Goal: Task Accomplishment & Management: Manage account settings

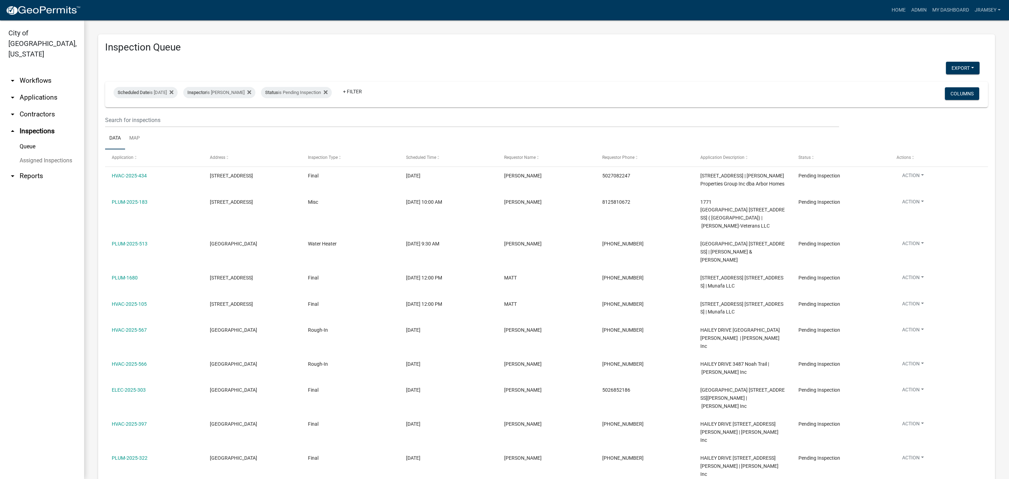
select select "2: 50"
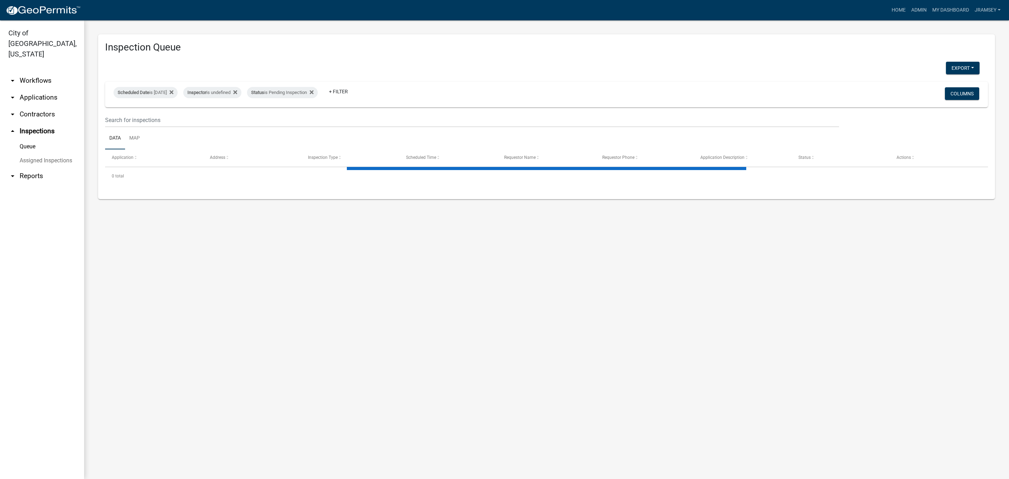
select select "2: 50"
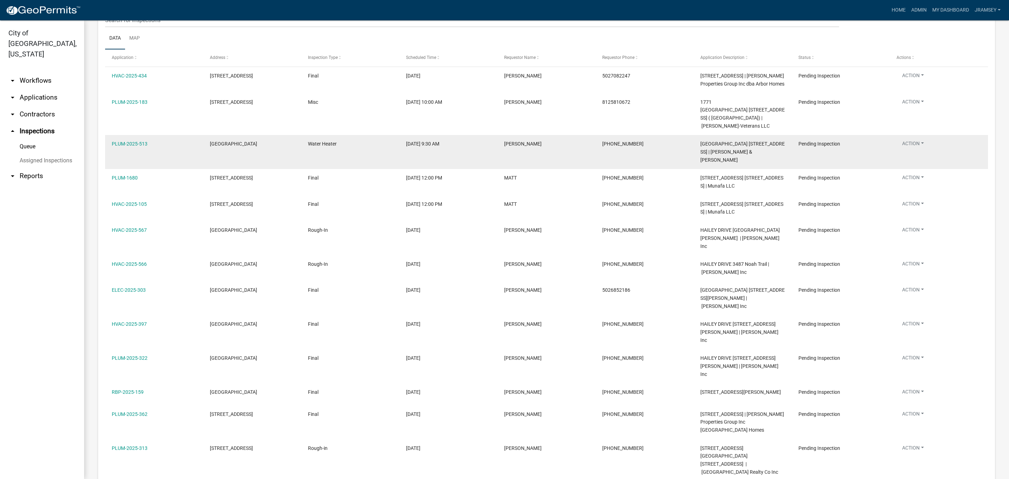
scroll to position [83, 0]
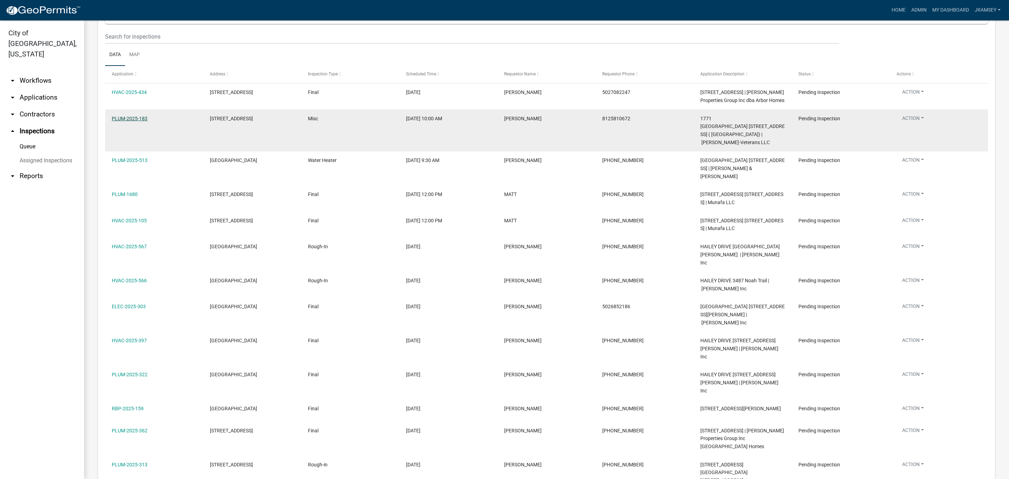
click at [130, 121] on link "PLUM-2025-183" at bounding box center [130, 119] width 36 height 6
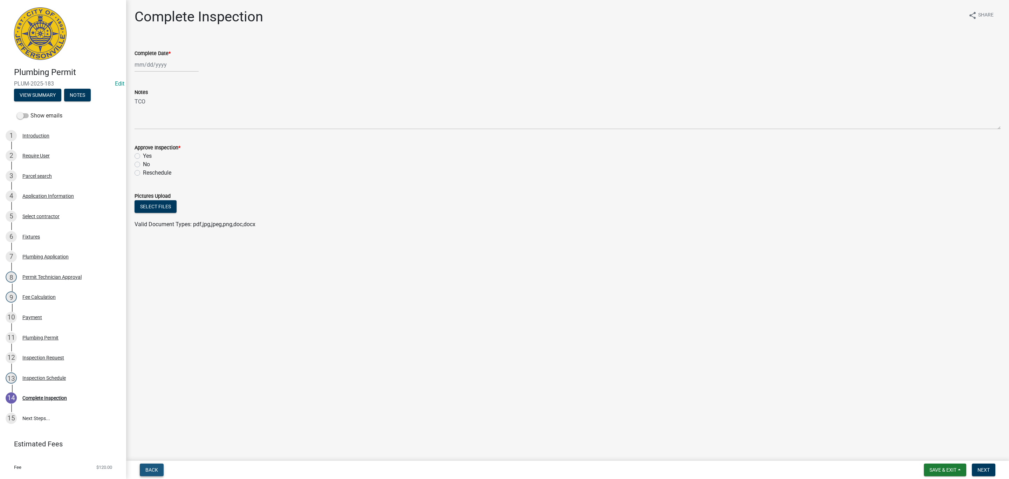
click at [152, 468] on span "Back" at bounding box center [151, 470] width 13 height 6
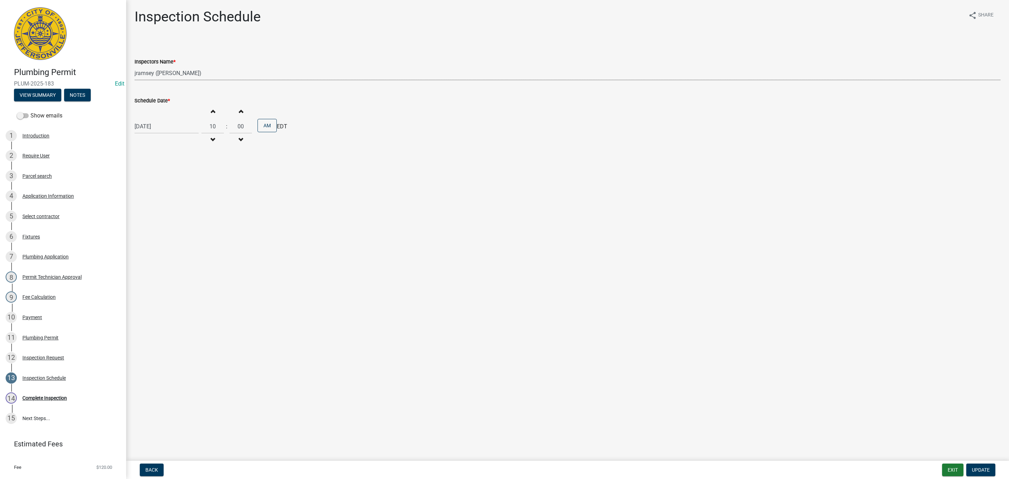
click at [158, 69] on select "Select Item... [PERSON_NAME] ([PERSON_NAME]) [PERSON_NAME] ([PERSON_NAME]) mkru…" at bounding box center [568, 73] width 866 height 14
select select "fdb3bcc6-ce93-4663-8a18-5c08884dd177"
click at [135, 66] on select "Select Item... [PERSON_NAME] ([PERSON_NAME]) [PERSON_NAME] ([PERSON_NAME]) mkru…" at bounding box center [568, 73] width 866 height 14
click at [979, 471] on span "Update" at bounding box center [981, 470] width 18 height 6
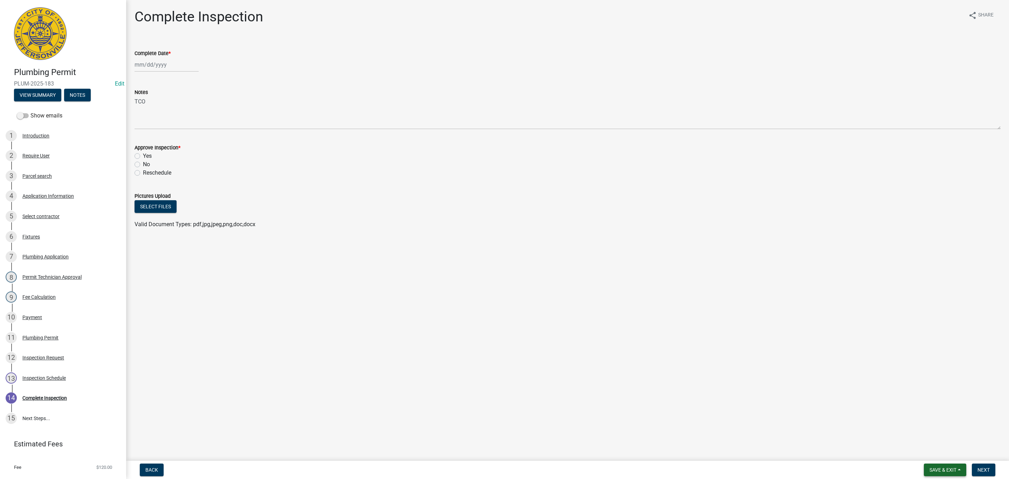
click at [945, 469] on span "Save & Exit" at bounding box center [943, 470] width 27 height 6
click at [928, 449] on button "Save & Exit" at bounding box center [938, 451] width 56 height 17
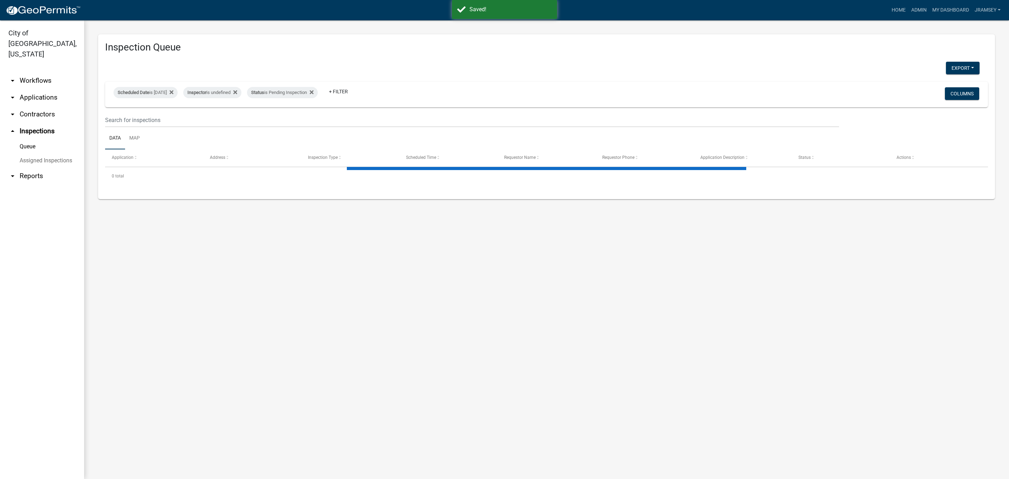
select select "2: 50"
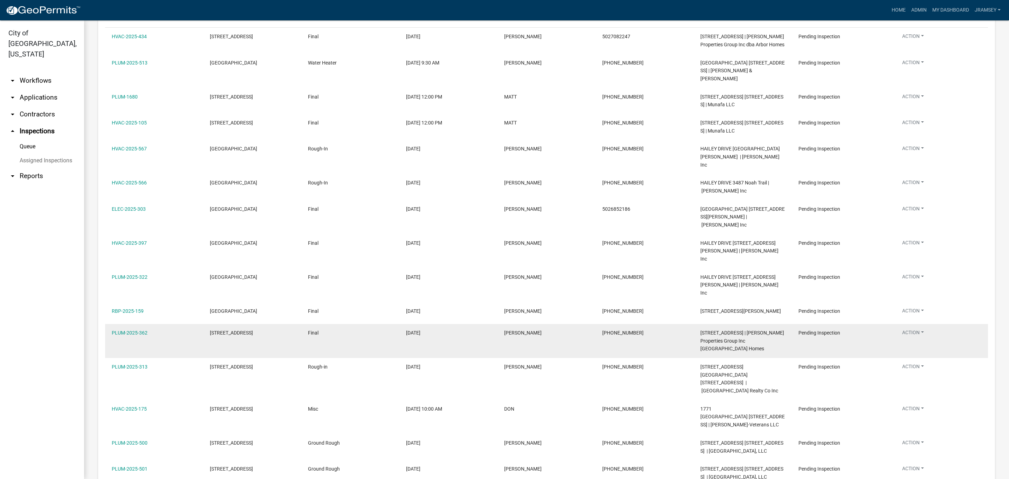
scroll to position [158, 0]
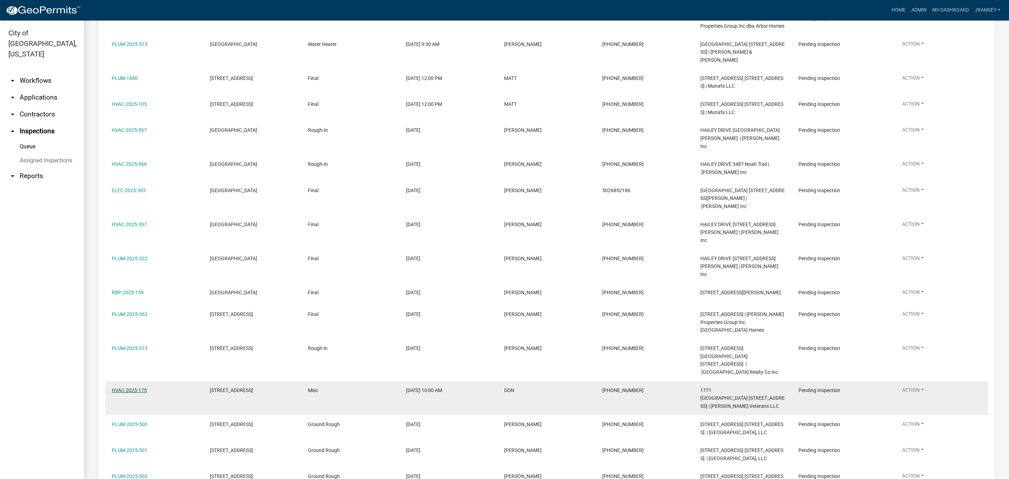
click at [135, 387] on link "HVAC-2025-175" at bounding box center [129, 390] width 35 height 6
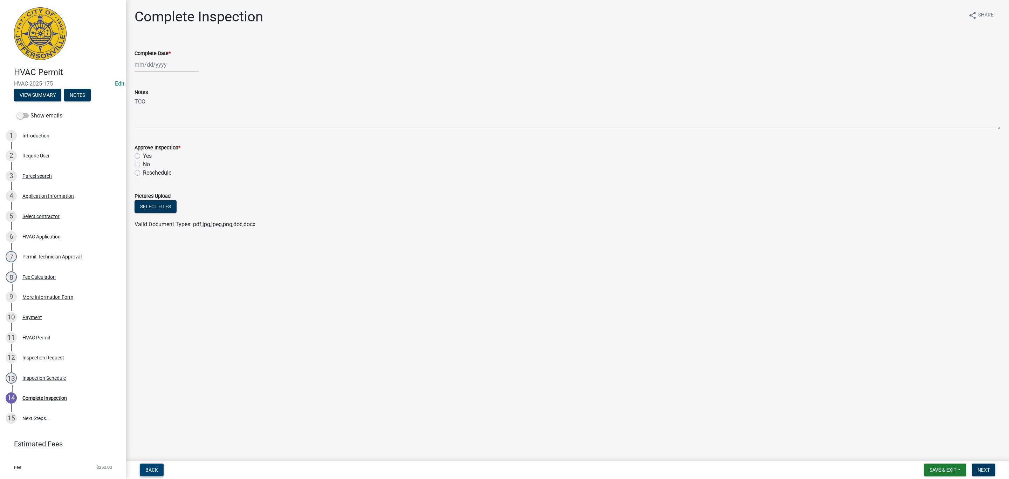
click at [159, 466] on button "Back" at bounding box center [152, 469] width 24 height 13
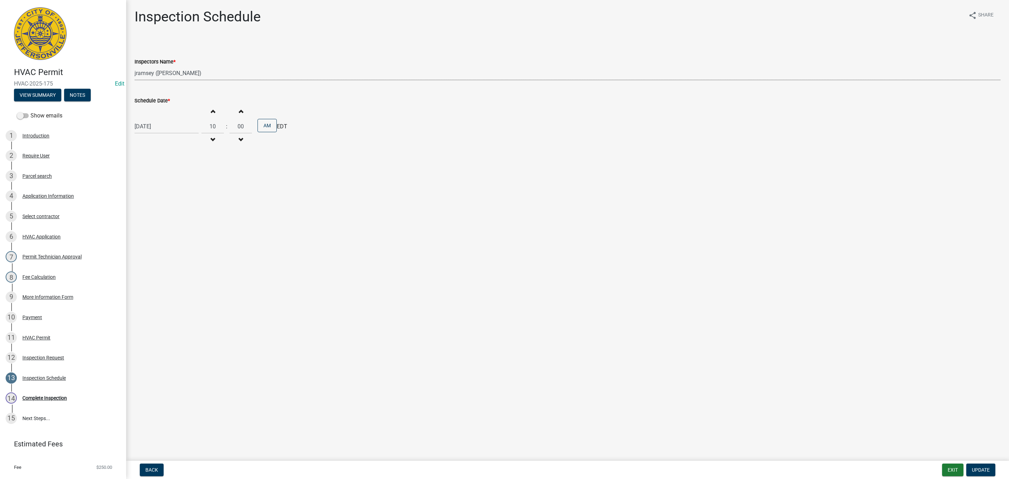
click at [167, 70] on select "Select Item... [PERSON_NAME] ([PERSON_NAME]) [PERSON_NAME] ([PERSON_NAME]) mkru…" at bounding box center [568, 73] width 866 height 14
select select "fdb3bcc6-ce93-4663-8a18-5c08884dd177"
click at [135, 66] on select "Select Item... [PERSON_NAME] ([PERSON_NAME]) [PERSON_NAME] ([PERSON_NAME]) mkru…" at bounding box center [568, 73] width 866 height 14
click at [985, 470] on span "Update" at bounding box center [981, 470] width 18 height 6
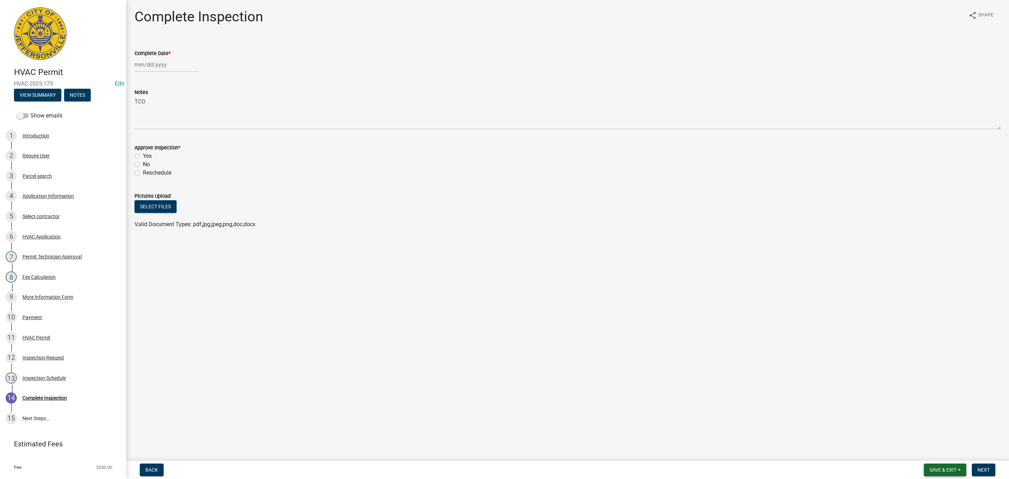
click at [931, 467] on span "Save & Exit" at bounding box center [943, 470] width 27 height 6
click at [928, 451] on button "Save & Exit" at bounding box center [938, 451] width 56 height 17
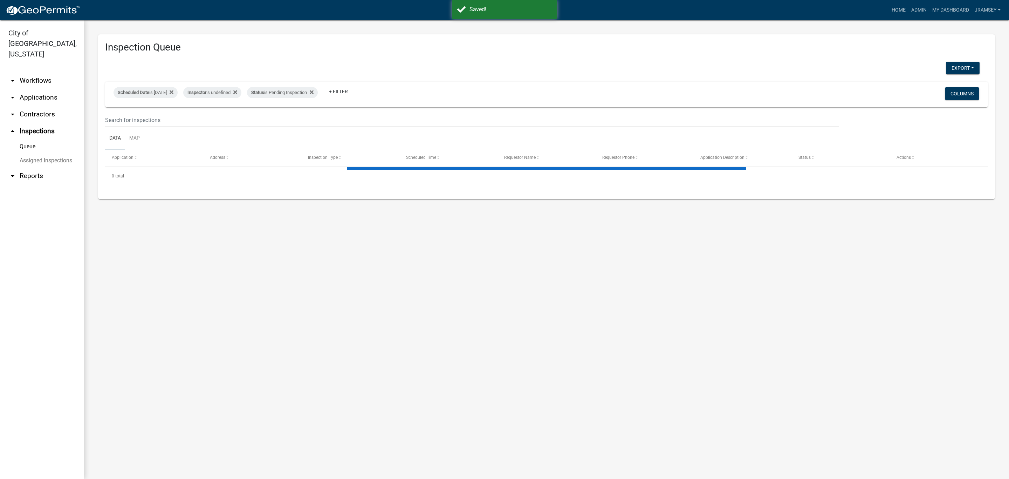
select select "2: 50"
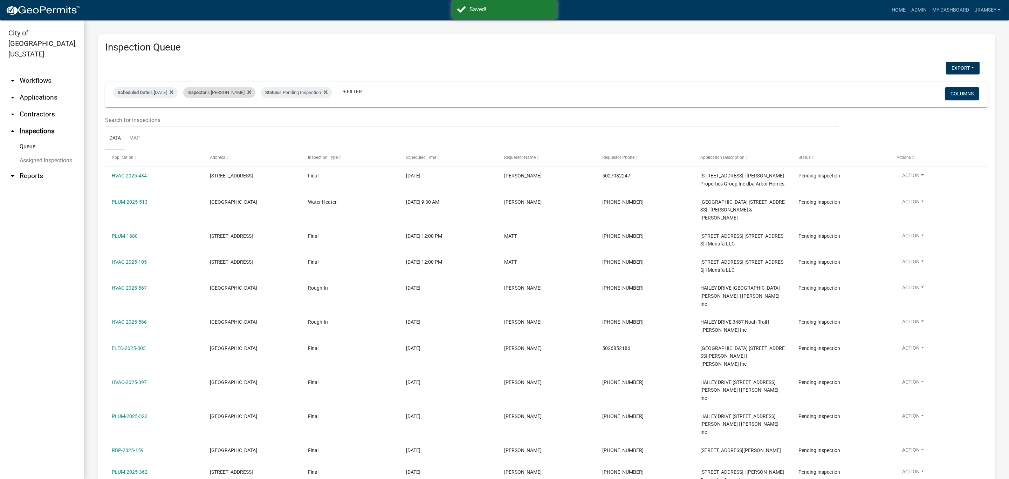
click at [242, 93] on div "Inspector is [PERSON_NAME]" at bounding box center [219, 92] width 72 height 11
click at [221, 125] on select "Select an option None [PERSON_NAME] [PERSON_NAME] [PERSON_NAME] [PERSON_NAME] […" at bounding box center [232, 126] width 70 height 14
select select "36a8b8f0-2ef8-43e9-ae06-718f51af8d36"
click at [197, 119] on select "Select an option None [PERSON_NAME] [PERSON_NAME] [PERSON_NAME] [PERSON_NAME] […" at bounding box center [232, 126] width 70 height 14
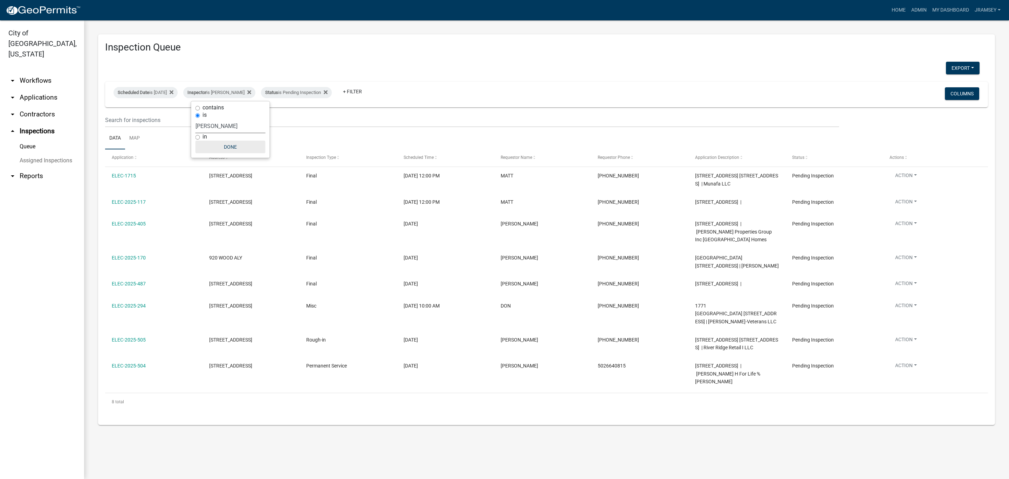
click at [234, 150] on button "Done" at bounding box center [231, 147] width 70 height 13
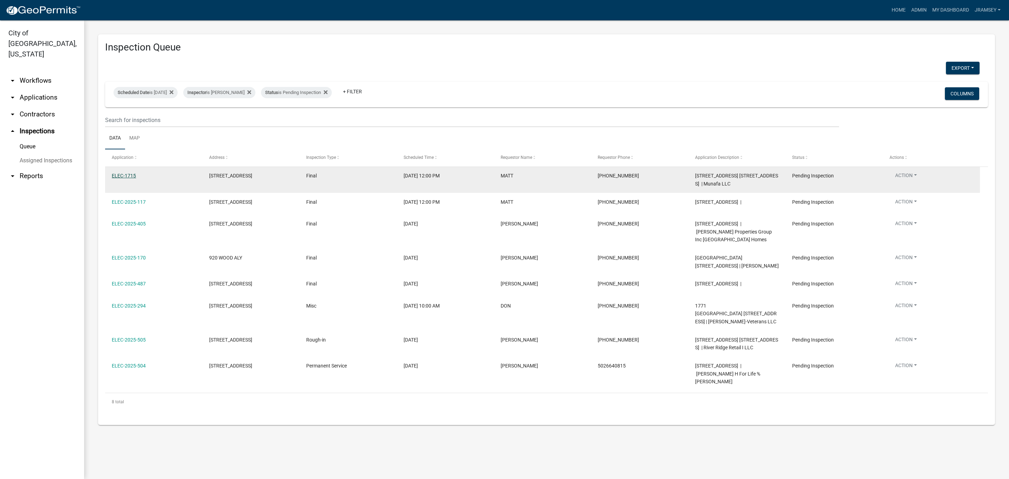
click at [129, 176] on link "ELEC-1715" at bounding box center [124, 176] width 24 height 6
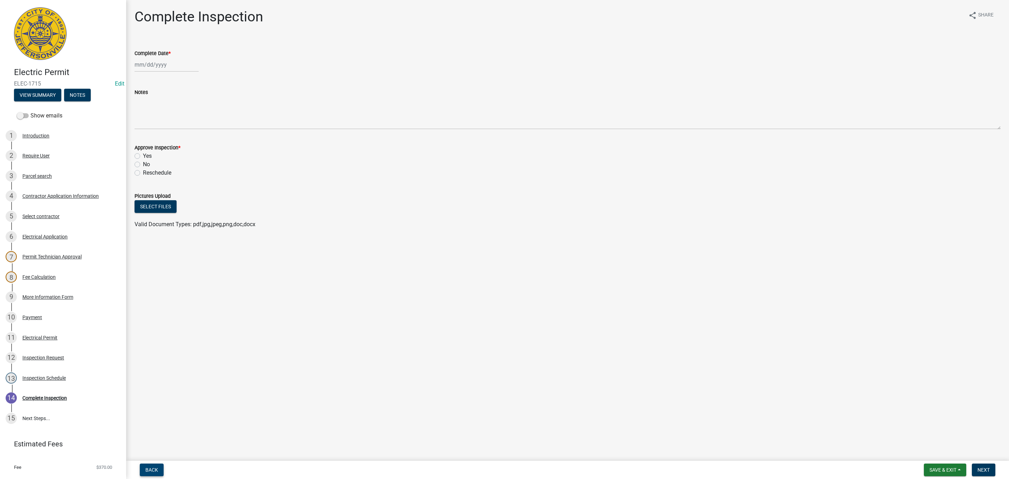
click at [155, 465] on button "Back" at bounding box center [152, 469] width 24 height 13
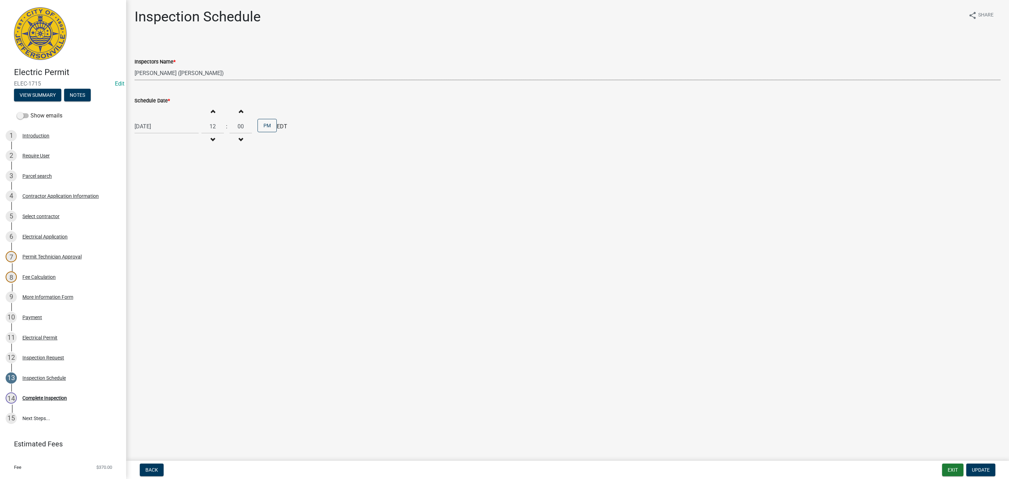
click at [167, 74] on select "Select Item... [PERSON_NAME] ([PERSON_NAME]) [PERSON_NAME] ([PERSON_NAME]) mkru…" at bounding box center [568, 73] width 866 height 14
select select "13c97fbc-c819-4cee-844a-0db3d3c4db95"
click at [135, 66] on select "Select Item... [PERSON_NAME] ([PERSON_NAME]) [PERSON_NAME] ([PERSON_NAME]) mkru…" at bounding box center [568, 73] width 866 height 14
click at [982, 467] on span "Update" at bounding box center [981, 470] width 18 height 6
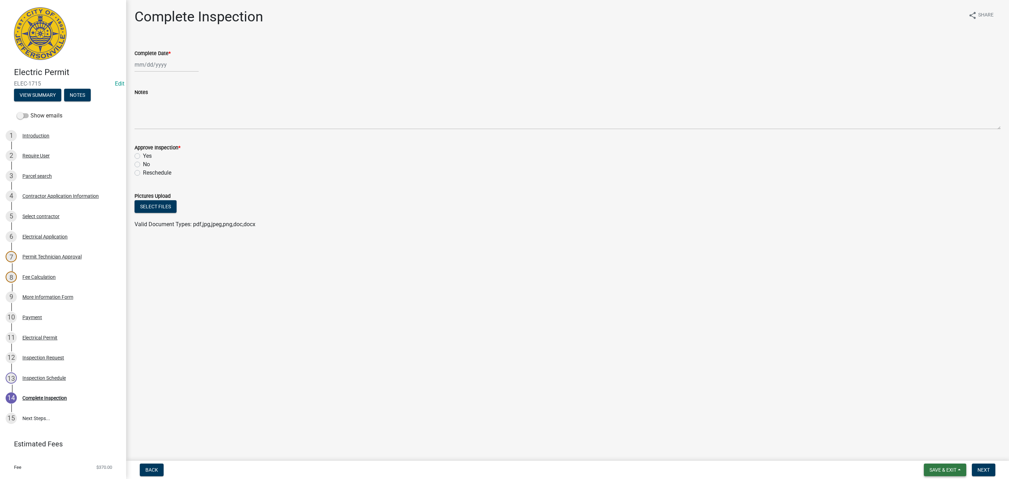
click at [941, 468] on span "Save & Exit" at bounding box center [943, 470] width 27 height 6
click at [932, 453] on button "Save & Exit" at bounding box center [938, 451] width 56 height 17
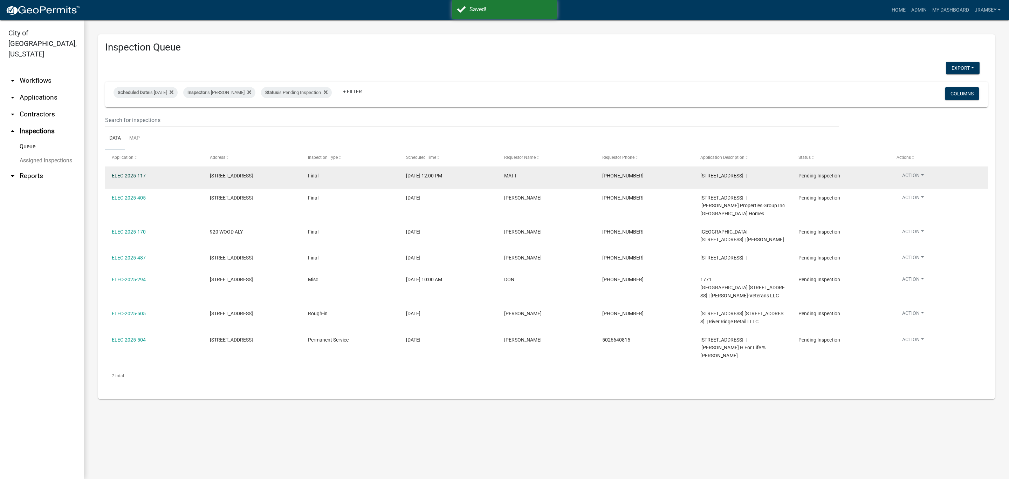
click at [131, 177] on link "ELEC-2025-117" at bounding box center [129, 176] width 34 height 6
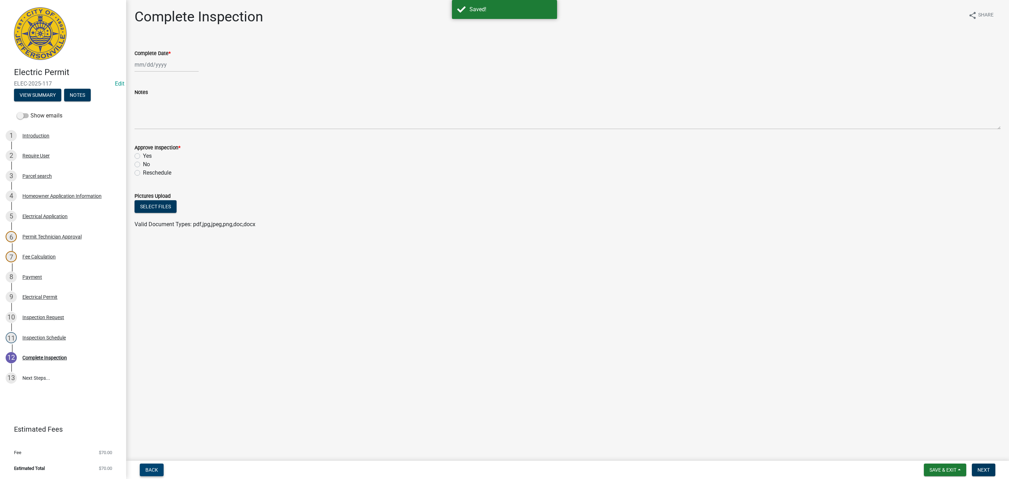
click at [152, 469] on span "Back" at bounding box center [151, 470] width 13 height 6
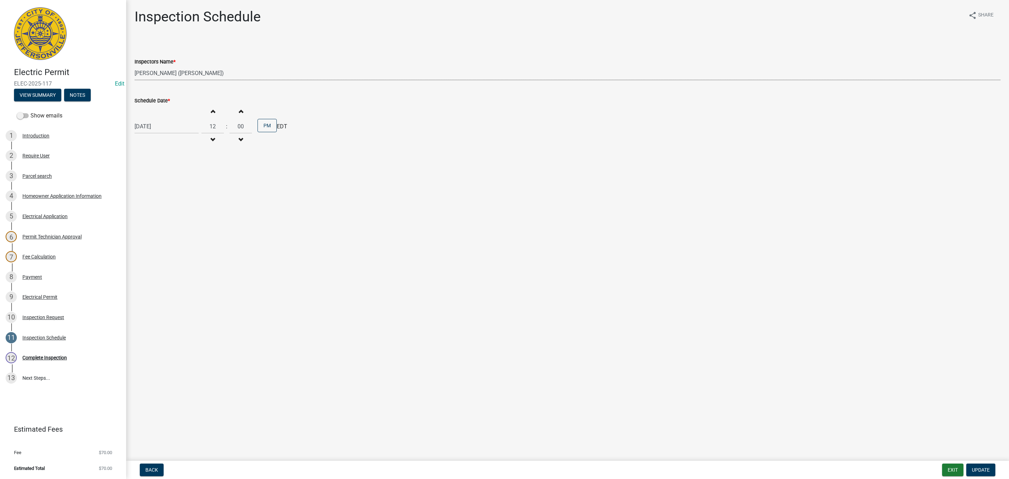
click at [163, 73] on select "Select Item... [PERSON_NAME] ([PERSON_NAME]) [PERSON_NAME] ([PERSON_NAME]) mkru…" at bounding box center [568, 73] width 866 height 14
select select "13c97fbc-c819-4cee-844a-0db3d3c4db95"
click at [135, 66] on select "Select Item... [PERSON_NAME] ([PERSON_NAME]) [PERSON_NAME] ([PERSON_NAME]) mkru…" at bounding box center [568, 73] width 866 height 14
click at [973, 472] on span "Update" at bounding box center [981, 470] width 18 height 6
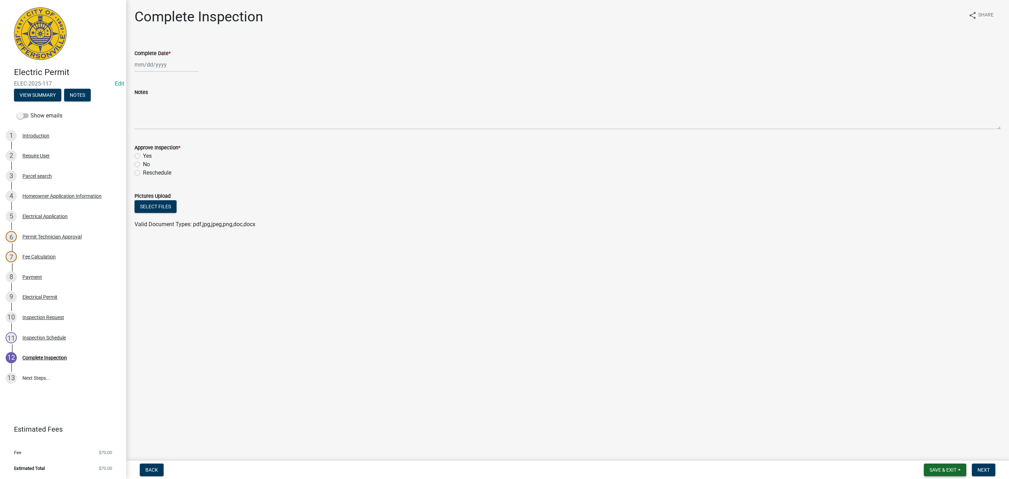
click at [940, 471] on span "Save & Exit" at bounding box center [943, 470] width 27 height 6
click at [928, 449] on button "Save & Exit" at bounding box center [938, 451] width 56 height 17
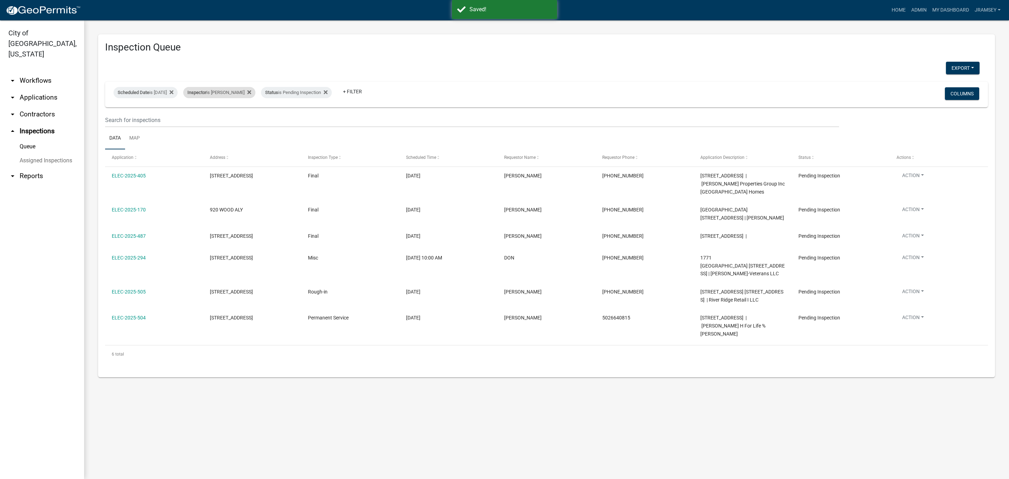
click at [226, 94] on div "Inspector is [PERSON_NAME]" at bounding box center [219, 92] width 72 height 11
click at [221, 126] on select "Select an option None [PERSON_NAME] [PERSON_NAME] [PERSON_NAME] [PERSON_NAME] […" at bounding box center [231, 126] width 70 height 14
select select "13c97fbc-c819-4cee-844a-0db3d3c4db95"
click at [197, 119] on select "Select an option None [PERSON_NAME] [PERSON_NAME] [PERSON_NAME] [PERSON_NAME] […" at bounding box center [231, 126] width 70 height 14
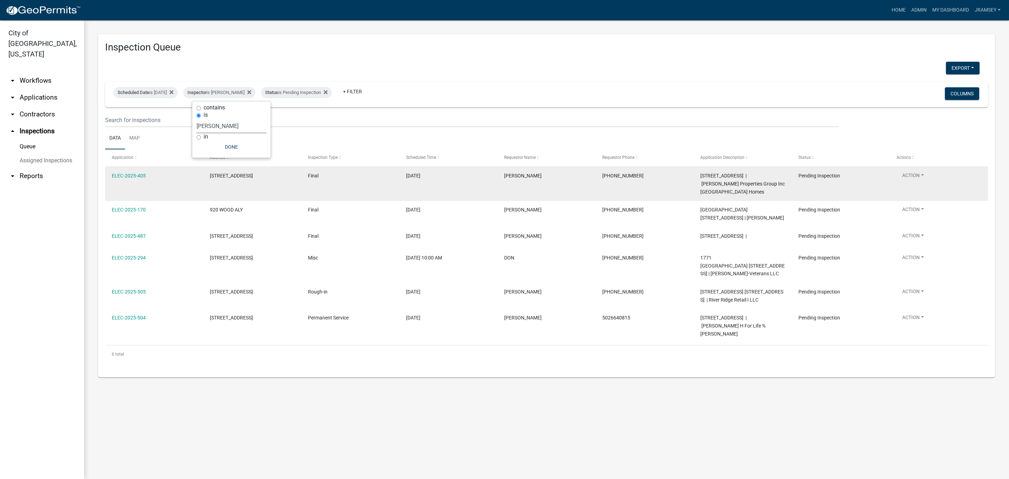
select select "2: 50"
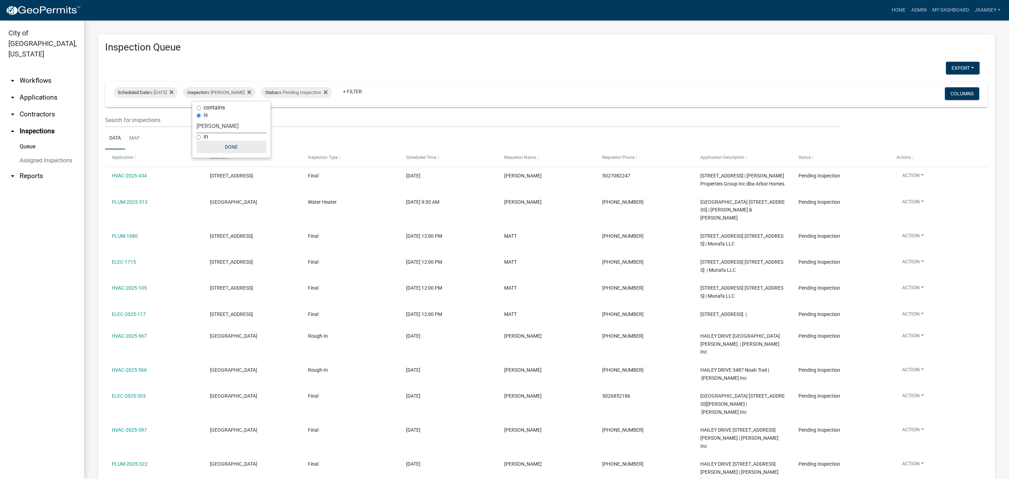
click at [234, 146] on button "Done" at bounding box center [232, 147] width 70 height 13
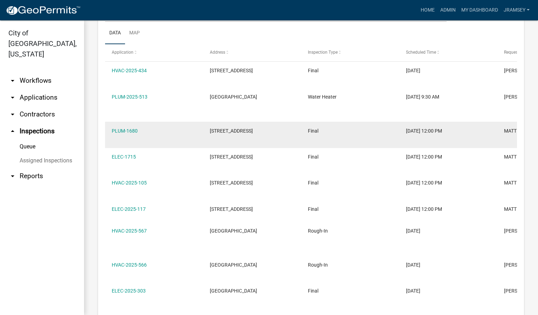
scroll to position [110, 0]
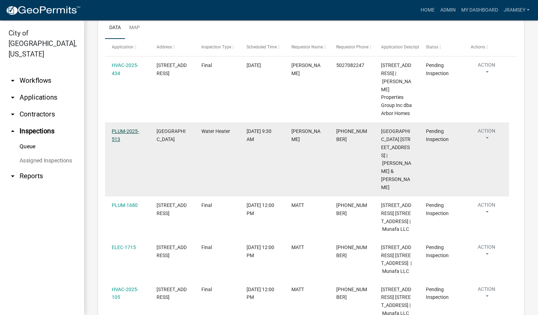
click at [127, 142] on link "PLUM-2025-513" at bounding box center [125, 135] width 27 height 14
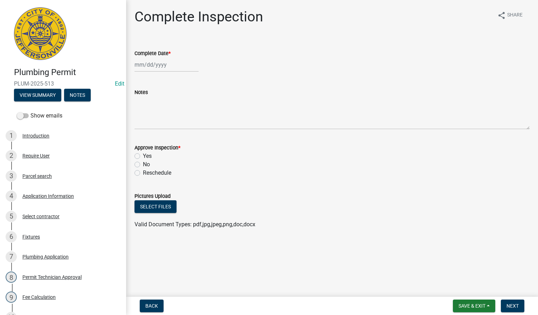
click at [150, 67] on div at bounding box center [167, 64] width 64 height 14
select select "9"
select select "2025"
click at [163, 133] on div "24" at bounding box center [163, 135] width 11 height 11
type input "[DATE]"
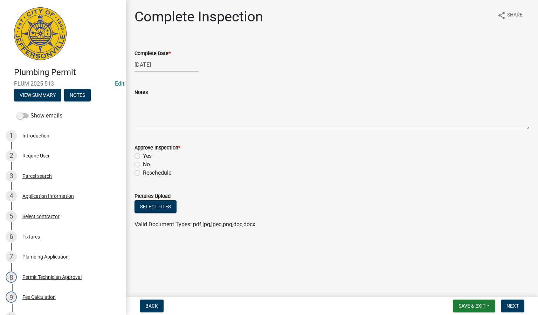
click at [143, 155] on label "Yes" at bounding box center [147, 156] width 9 height 8
click at [143, 155] on input "Yes" at bounding box center [145, 154] width 5 height 5
radio input "true"
click at [507, 305] on span "Next" at bounding box center [513, 306] width 12 height 6
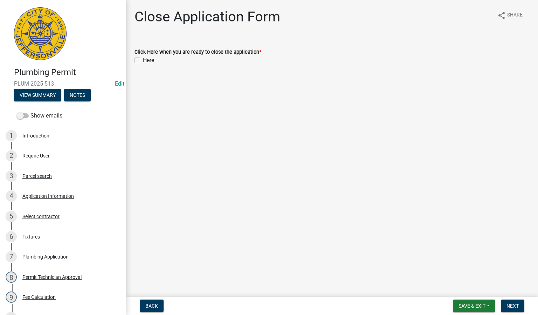
click at [143, 61] on label "Here" at bounding box center [148, 60] width 11 height 8
click at [143, 61] on input "Here" at bounding box center [145, 58] width 5 height 5
click at [143, 61] on label "Here" at bounding box center [148, 60] width 11 height 8
click at [143, 61] on input "Here" at bounding box center [145, 58] width 5 height 5
click at [143, 60] on label "Here" at bounding box center [148, 60] width 11 height 8
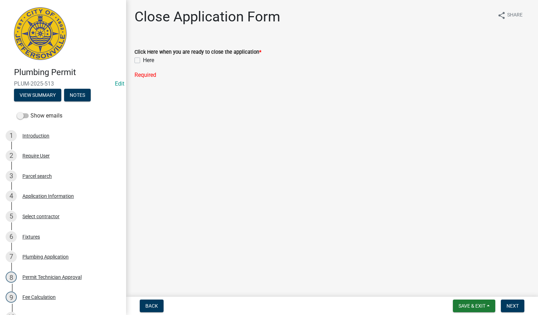
click at [143, 60] on input "Here" at bounding box center [145, 58] width 5 height 5
checkbox input "true"
click at [511, 306] on span "Next" at bounding box center [513, 306] width 12 height 6
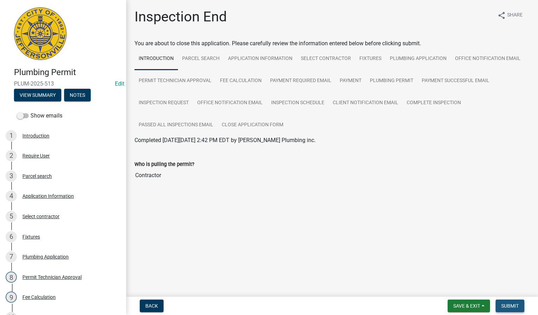
click at [502, 307] on span "Submit" at bounding box center [510, 306] width 18 height 6
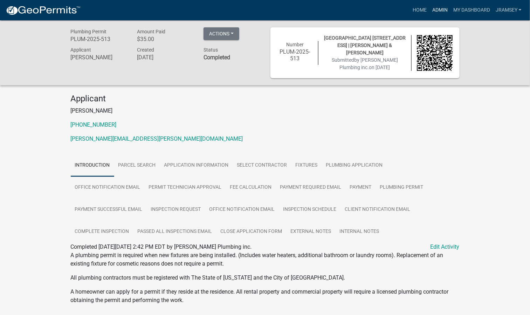
click at [442, 12] on link "Admin" at bounding box center [440, 10] width 21 height 13
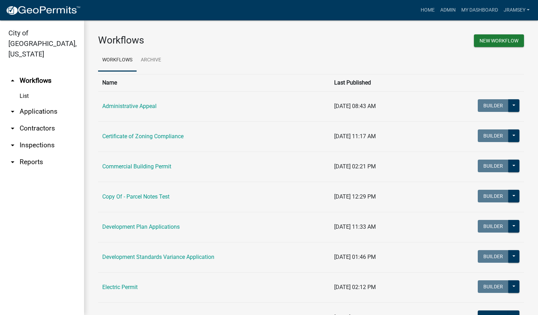
click at [44, 137] on link "arrow_drop_down Inspections" at bounding box center [42, 145] width 84 height 17
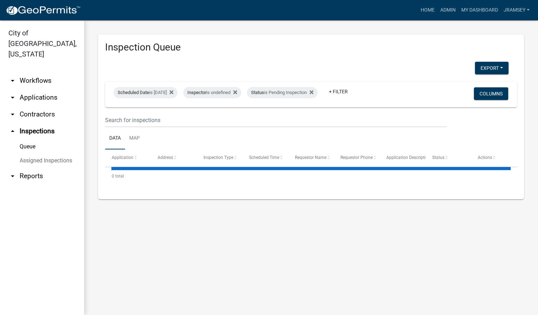
select select "2: 50"
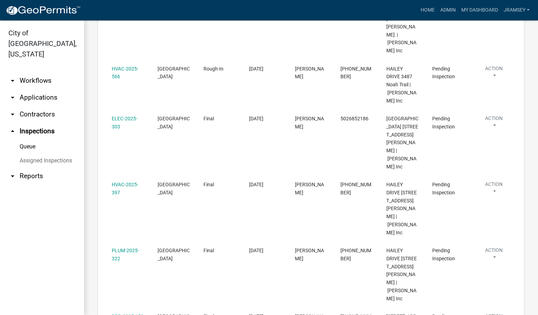
scroll to position [473, 0]
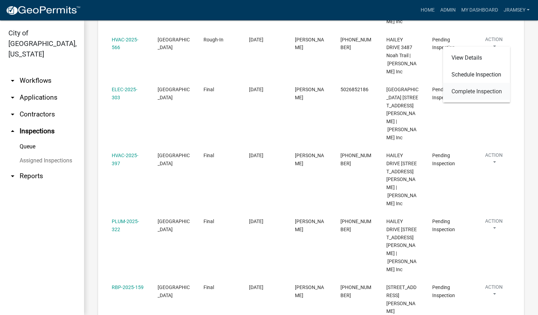
click at [472, 88] on link "Complete Inspection" at bounding box center [476, 91] width 67 height 17
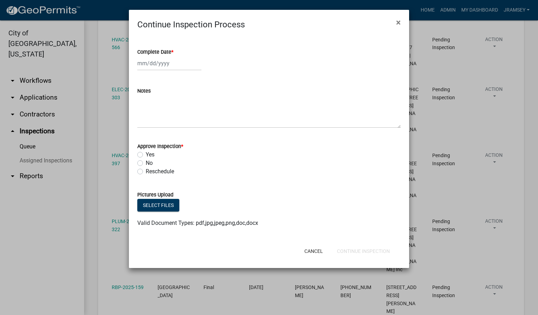
select select "9"
select select "2025"
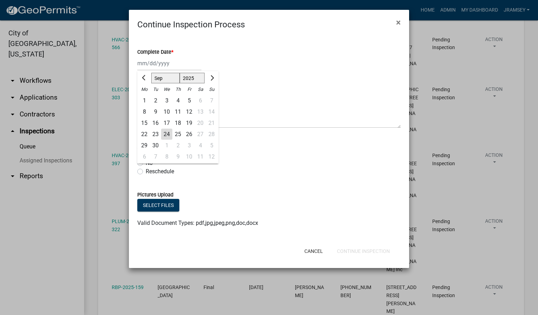
click at [159, 64] on div "[PERSON_NAME] Feb Mar Apr [PERSON_NAME][DATE] Oct Nov [DATE] 1526 1527 1528 152…" at bounding box center [169, 63] width 64 height 14
click at [166, 133] on div "24" at bounding box center [166, 134] width 11 height 11
type input "[DATE]"
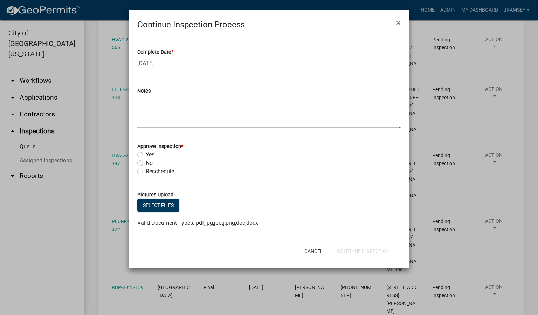
click at [146, 155] on label "Yes" at bounding box center [150, 154] width 9 height 8
click at [146, 155] on input "Yes" at bounding box center [148, 152] width 5 height 5
radio input "true"
click at [347, 253] on button "Continue Inspection" at bounding box center [363, 251] width 64 height 13
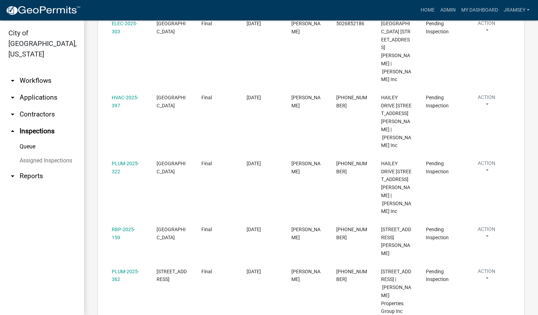
click at [35, 73] on link "arrow_drop_down Workflows" at bounding box center [42, 80] width 84 height 17
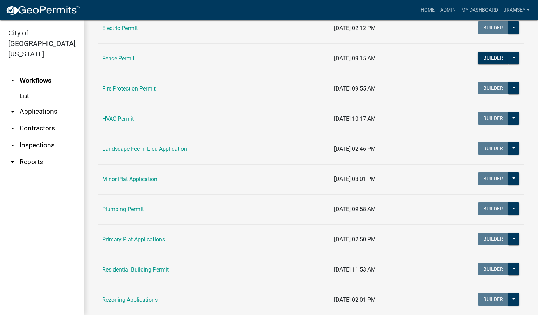
scroll to position [263, 0]
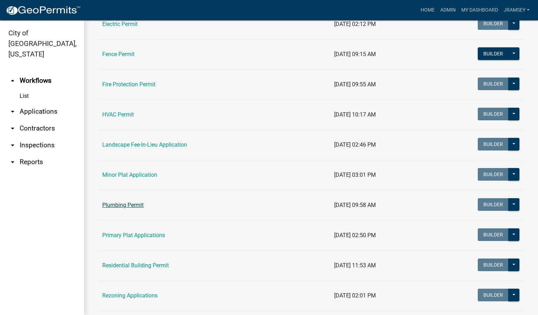
click at [131, 208] on link "Plumbing Permit" at bounding box center [122, 204] width 41 height 7
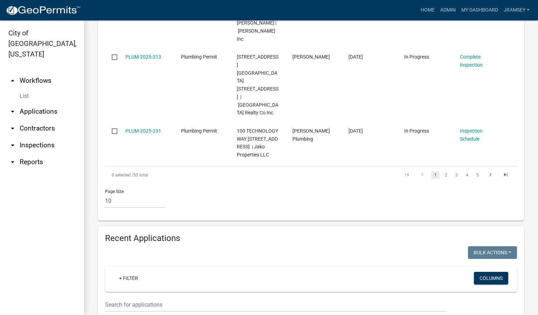
scroll to position [631, 0]
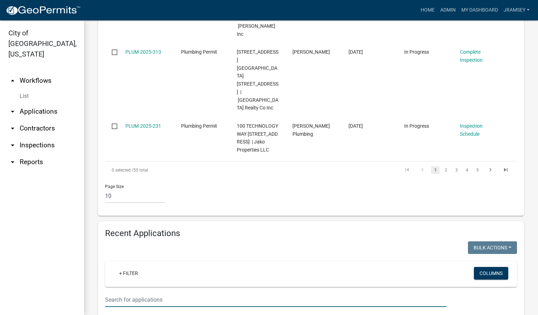
click at [140, 292] on input "text" at bounding box center [276, 299] width 342 height 14
type input "3500"
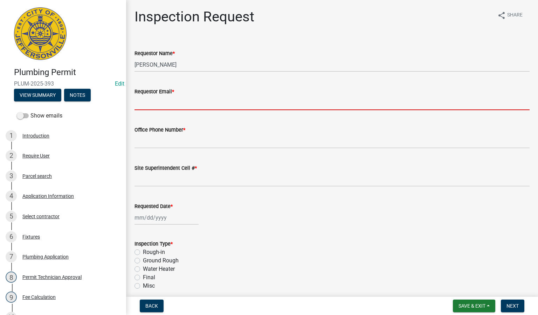
click at [161, 105] on input "Requestor Email *" at bounding box center [332, 103] width 395 height 14
type input "[EMAIL_ADDRESS][DOMAIN_NAME]"
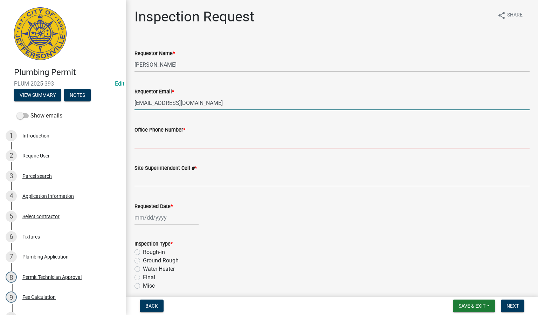
click at [169, 138] on input "Office Phone Number *" at bounding box center [332, 141] width 395 height 14
type input "0000000000"
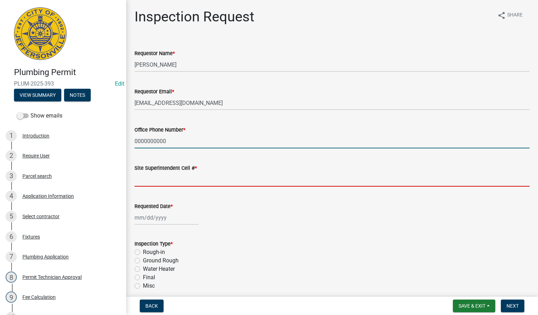
click at [167, 182] on input "Site Superintendent Cell # *" at bounding box center [332, 179] width 395 height 14
type input "0000000000"
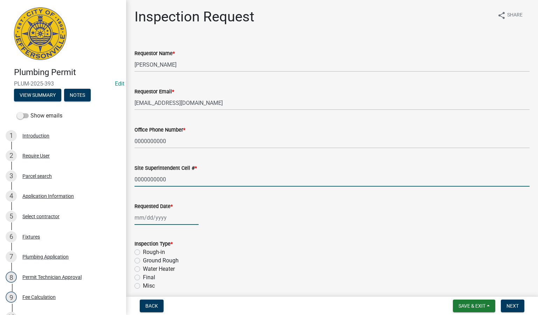
click at [157, 214] on div at bounding box center [167, 217] width 64 height 14
select select "9"
select select "2025"
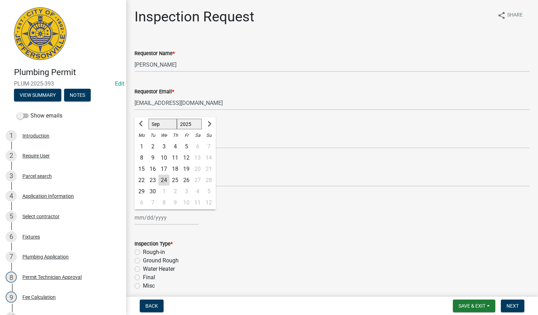
click at [165, 178] on div "24" at bounding box center [163, 179] width 11 height 11
type input "[DATE]"
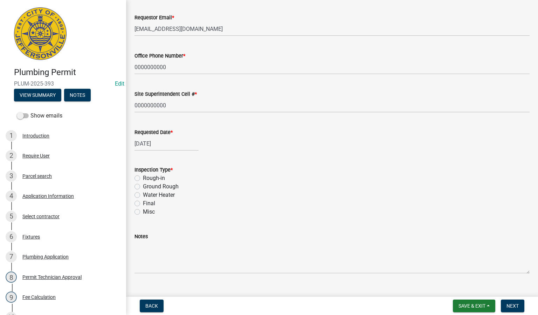
scroll to position [86, 0]
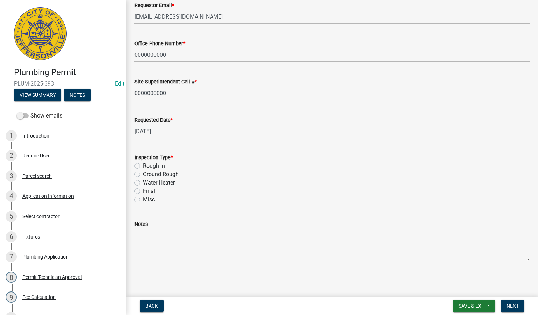
click at [143, 164] on label "Rough-in" at bounding box center [154, 166] width 22 height 8
click at [143, 164] on input "Rough-in" at bounding box center [145, 164] width 5 height 5
radio input "true"
click at [513, 305] on span "Next" at bounding box center [513, 306] width 12 height 6
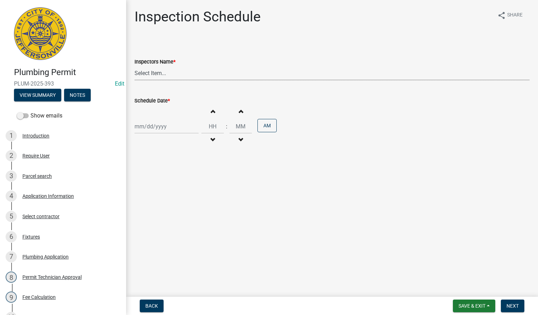
click at [148, 73] on select "Select Item... [PERSON_NAME] ([PERSON_NAME]) [PERSON_NAME] ([PERSON_NAME]) mkru…" at bounding box center [332, 73] width 395 height 14
select select "13c97fbc-c819-4cee-844a-0db3d3c4db95"
click at [135, 66] on select "Select Item... [PERSON_NAME] ([PERSON_NAME]) [PERSON_NAME] ([PERSON_NAME]) mkru…" at bounding box center [332, 73] width 395 height 14
select select "9"
select select "2025"
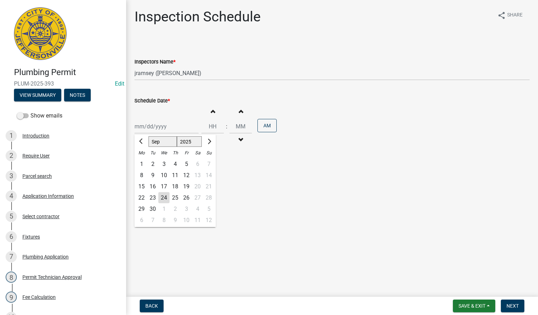
click at [141, 122] on div "[PERSON_NAME] Feb Mar Apr [PERSON_NAME][DATE] Oct Nov [DATE] 1526 1527 1528 152…" at bounding box center [167, 126] width 64 height 14
click at [164, 198] on div "24" at bounding box center [163, 197] width 11 height 11
type input "[DATE]"
click at [507, 307] on span "Next" at bounding box center [513, 306] width 12 height 6
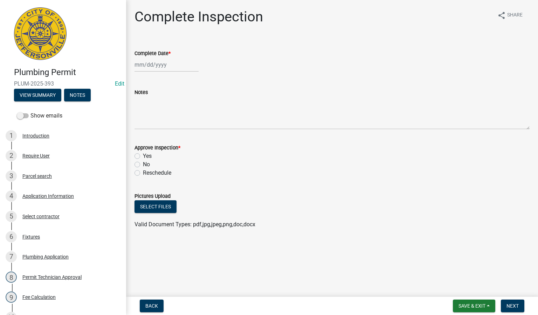
select select "9"
select select "2025"
click at [151, 64] on div "[PERSON_NAME] Feb Mar Apr [PERSON_NAME][DATE] Oct Nov [DATE] 1526 1527 1528 152…" at bounding box center [167, 64] width 64 height 14
click at [162, 136] on div "24" at bounding box center [163, 135] width 11 height 11
type input "[DATE]"
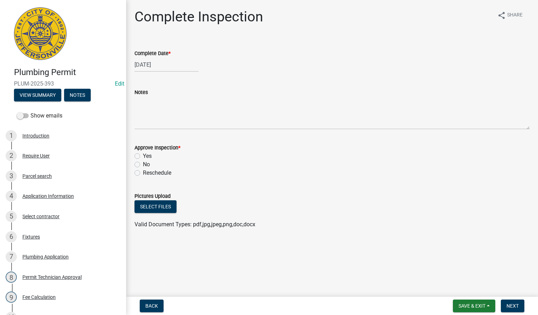
click at [143, 154] on label "Yes" at bounding box center [147, 156] width 9 height 8
click at [143, 154] on input "Yes" at bounding box center [145, 154] width 5 height 5
radio input "true"
click at [506, 303] on button "Next" at bounding box center [512, 305] width 23 height 13
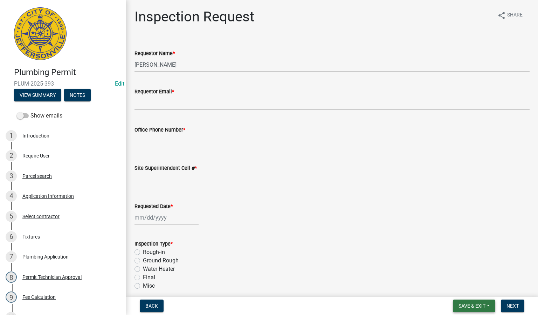
click at [472, 305] on span "Save & Exit" at bounding box center [472, 306] width 27 height 6
click at [460, 285] on button "Save & Exit" at bounding box center [467, 287] width 56 height 17
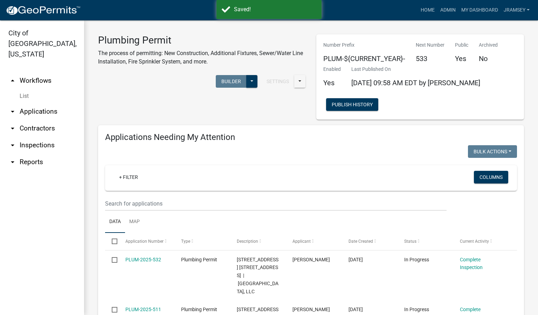
click at [32, 137] on link "arrow_drop_down Inspections" at bounding box center [42, 145] width 84 height 17
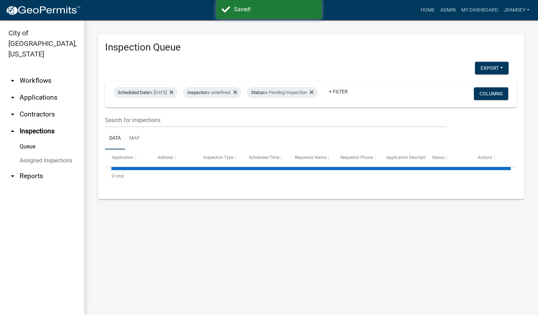
select select "2: 50"
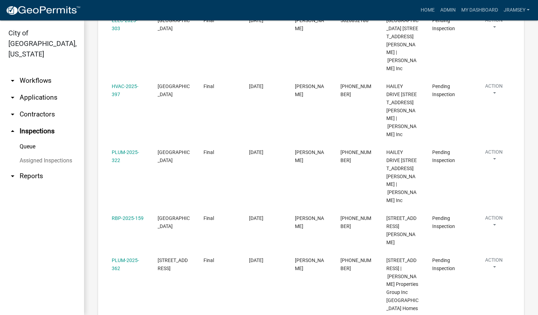
scroll to position [473, 0]
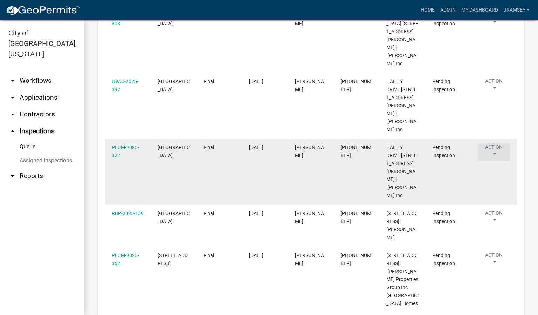
click at [494, 161] on button "Action" at bounding box center [494, 152] width 32 height 18
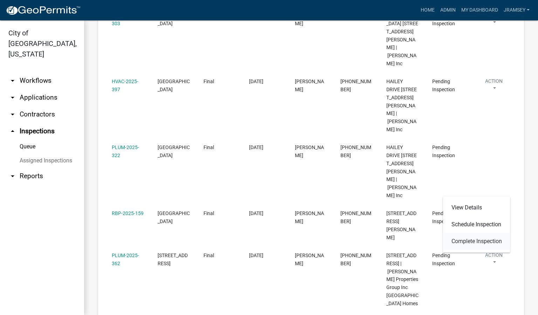
click at [472, 238] on link "Complete Inspection" at bounding box center [476, 241] width 67 height 17
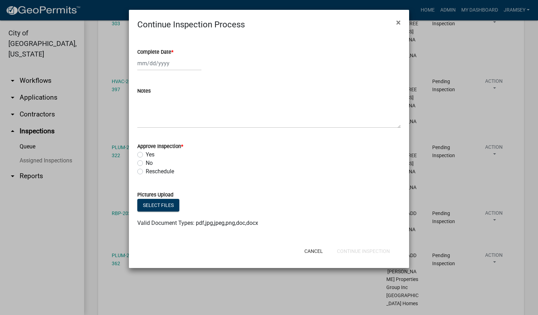
click at [146, 163] on label "No" at bounding box center [149, 163] width 7 height 8
click at [146, 163] on input "No" at bounding box center [148, 161] width 5 height 5
radio input "true"
click at [156, 66] on div at bounding box center [169, 63] width 64 height 14
select select "9"
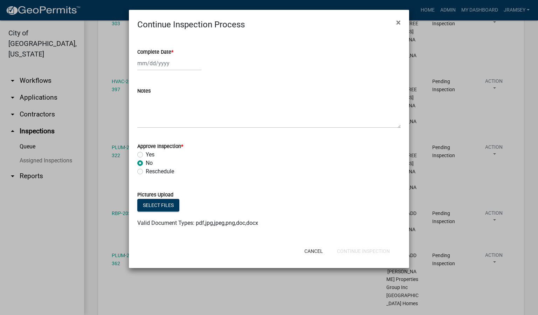
select select "2025"
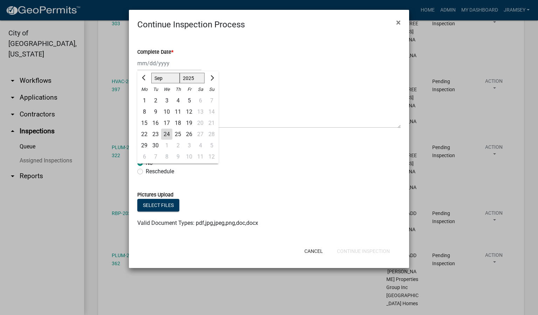
click at [166, 131] on div "24" at bounding box center [166, 134] width 11 height 11
type input "[DATE]"
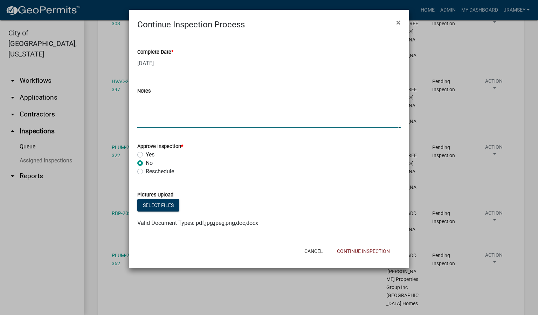
click at [167, 115] on textarea "Notes" at bounding box center [268, 111] width 263 height 33
type textarea "floor drain coaver"
click at [352, 251] on button "Continue Inspection" at bounding box center [363, 251] width 64 height 13
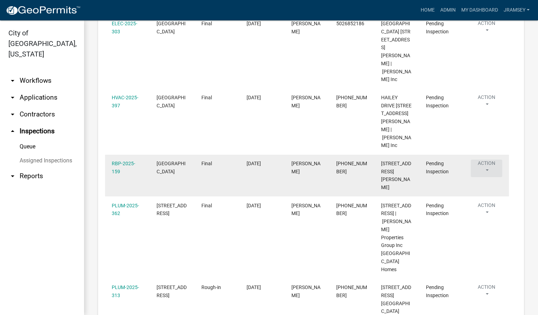
click at [489, 177] on button "Action" at bounding box center [487, 168] width 32 height 18
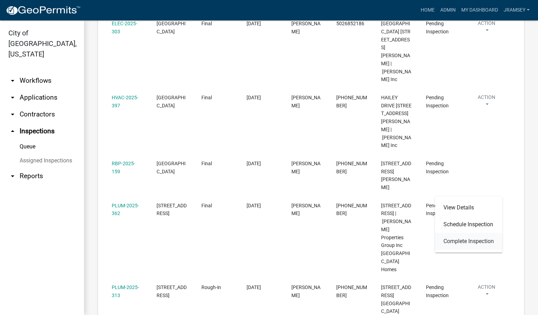
click at [463, 238] on link "Complete Inspection" at bounding box center [468, 241] width 67 height 17
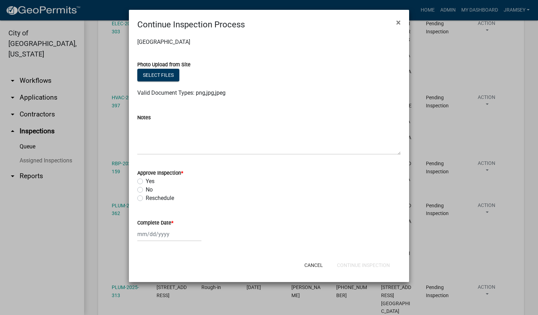
click at [146, 190] on label "No" at bounding box center [149, 189] width 7 height 8
click at [146, 190] on input "No" at bounding box center [148, 187] width 5 height 5
radio input "true"
click at [150, 232] on div at bounding box center [169, 234] width 64 height 14
select select "9"
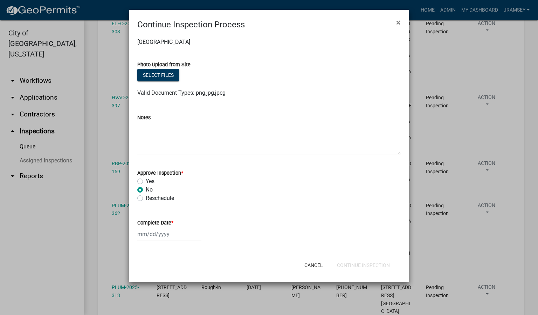
select select "2025"
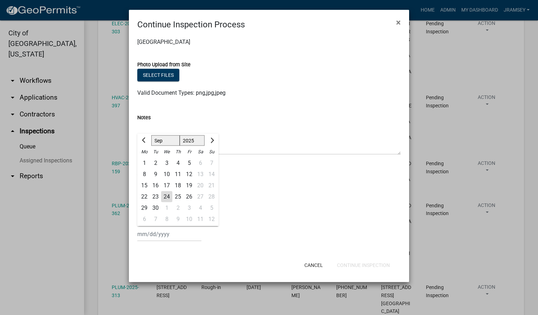
click at [168, 194] on div "24" at bounding box center [166, 196] width 11 height 11
type input "[DATE]"
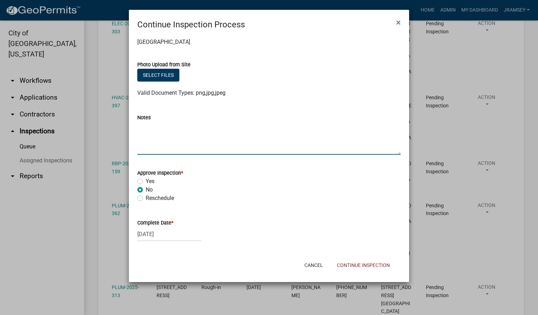
click at [175, 142] on textarea "Notes" at bounding box center [268, 138] width 263 height 33
type textarea "floor drain cover seal ceiling penetrations mech room finish exterior"
click at [355, 264] on button "Continue Inspection" at bounding box center [363, 265] width 64 height 13
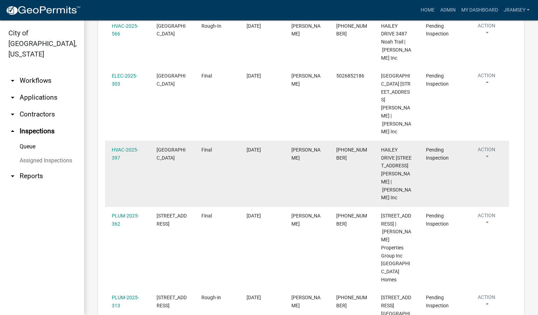
scroll to position [420, 0]
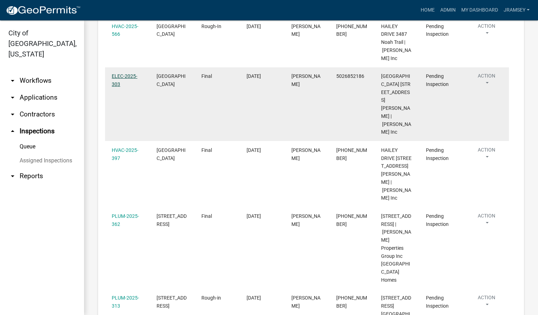
click at [125, 87] on link "ELEC-2025-303" at bounding box center [125, 80] width 26 height 14
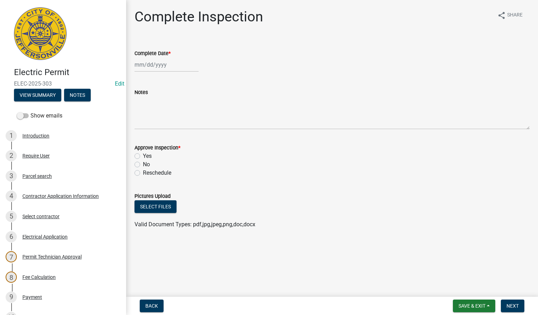
click at [149, 68] on div at bounding box center [167, 64] width 64 height 14
select select "9"
select select "2025"
click at [161, 133] on div "24" at bounding box center [163, 135] width 11 height 11
type input "[DATE]"
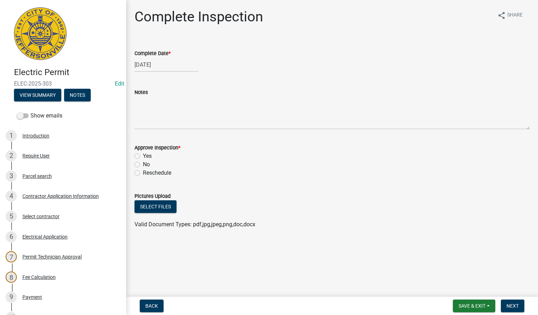
click at [143, 157] on label "Yes" at bounding box center [147, 156] width 9 height 8
click at [143, 156] on input "Yes" at bounding box center [145, 154] width 5 height 5
radio input "true"
click at [510, 309] on button "Next" at bounding box center [512, 305] width 23 height 13
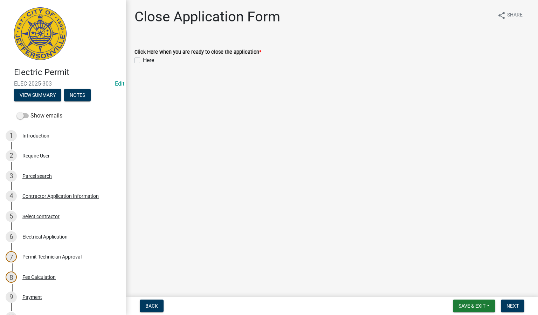
click at [143, 60] on label "Here" at bounding box center [148, 60] width 11 height 8
click at [143, 60] on input "Here" at bounding box center [145, 58] width 5 height 5
checkbox input "true"
click at [506, 306] on button "Next" at bounding box center [512, 305] width 23 height 13
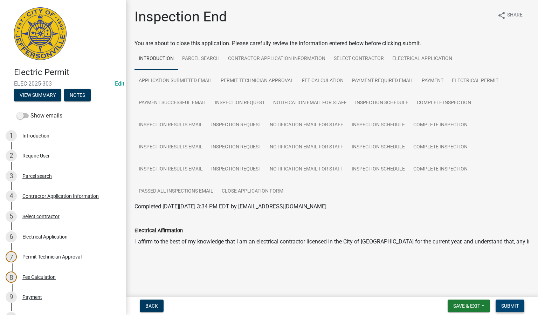
click at [506, 304] on span "Submit" at bounding box center [510, 306] width 18 height 6
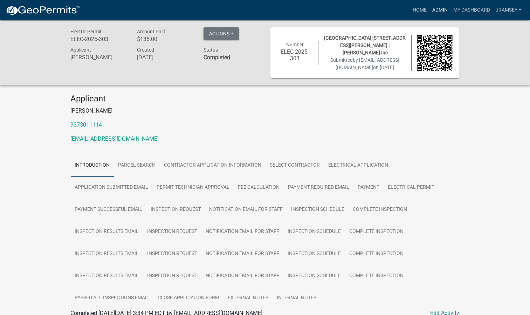
click at [440, 11] on link "Admin" at bounding box center [440, 10] width 21 height 13
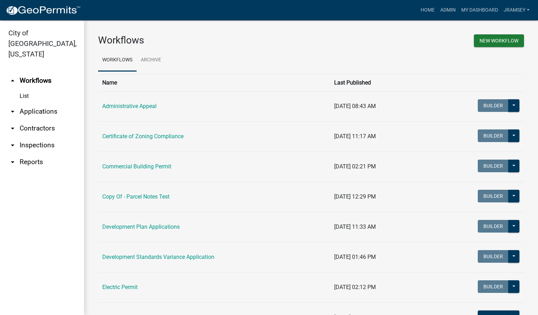
click at [32, 137] on link "arrow_drop_down Inspections" at bounding box center [42, 145] width 84 height 17
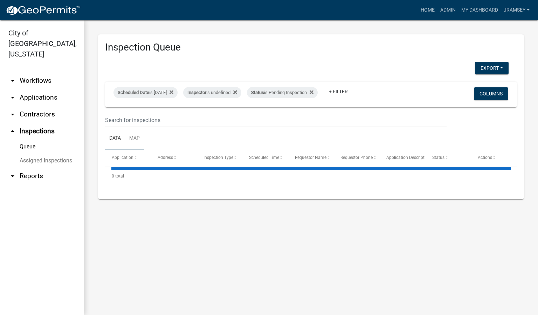
select select "2: 50"
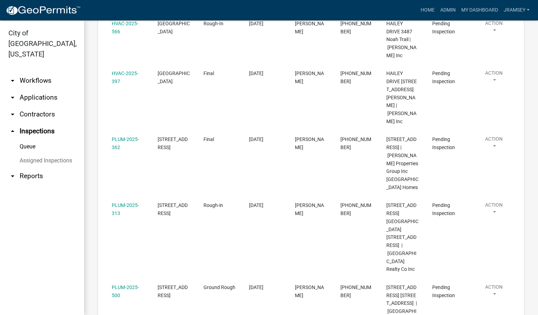
scroll to position [420, 0]
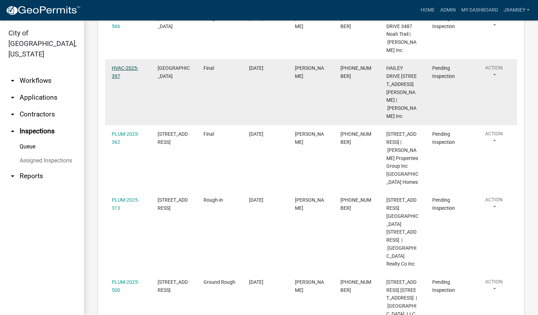
click at [125, 79] on link "HVAC-2025-397" at bounding box center [125, 72] width 27 height 14
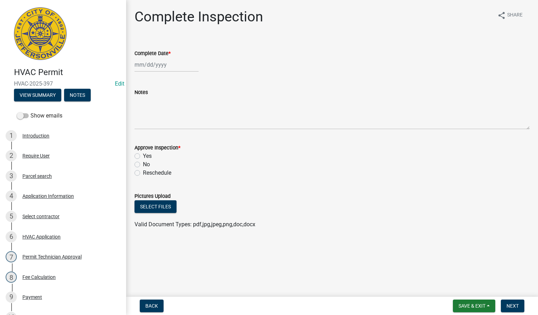
select select "9"
select select "2025"
click at [149, 64] on div "[PERSON_NAME] Feb Mar Apr [PERSON_NAME][DATE] Oct Nov [DATE] 1526 1527 1528 152…" at bounding box center [167, 64] width 64 height 14
click at [163, 134] on div "24" at bounding box center [163, 135] width 11 height 11
type input "[DATE]"
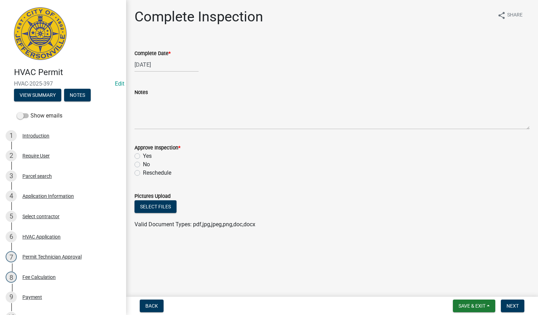
click at [143, 156] on label "Yes" at bounding box center [147, 156] width 9 height 8
click at [143, 156] on input "Yes" at bounding box center [145, 154] width 5 height 5
radio input "true"
click at [515, 308] on button "Next" at bounding box center [512, 305] width 23 height 13
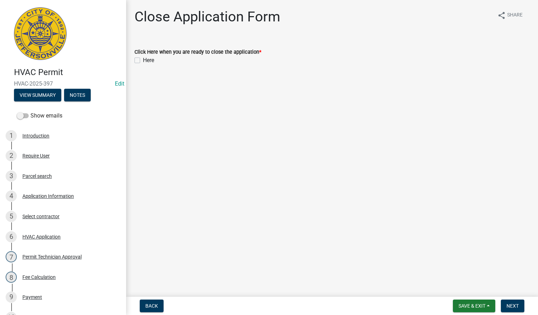
click at [143, 59] on label "Here" at bounding box center [148, 60] width 11 height 8
click at [143, 59] on input "Here" at bounding box center [145, 58] width 5 height 5
checkbox input "true"
click at [515, 301] on button "Next" at bounding box center [512, 305] width 23 height 13
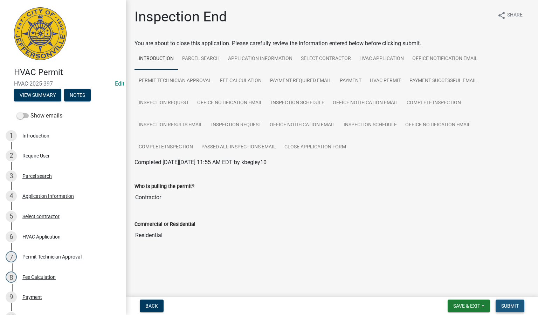
click at [510, 307] on span "Submit" at bounding box center [510, 306] width 18 height 6
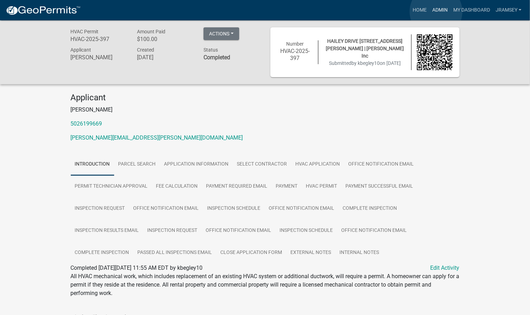
click at [436, 12] on link "Admin" at bounding box center [440, 10] width 21 height 13
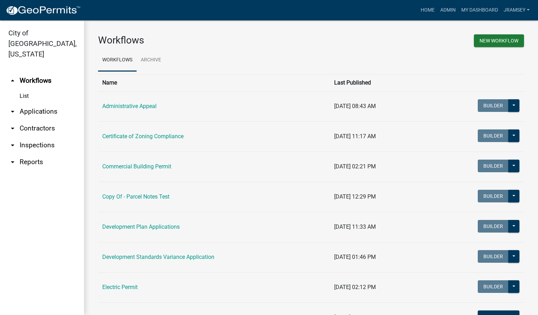
click at [54, 137] on link "arrow_drop_down Inspections" at bounding box center [42, 145] width 84 height 17
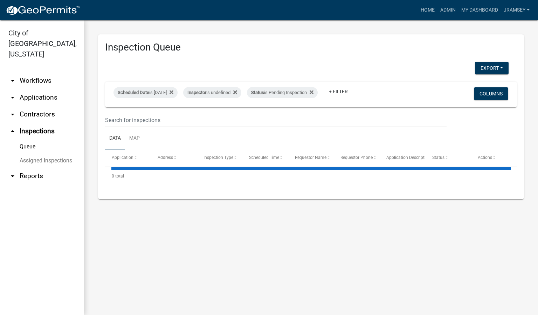
select select "2: 50"
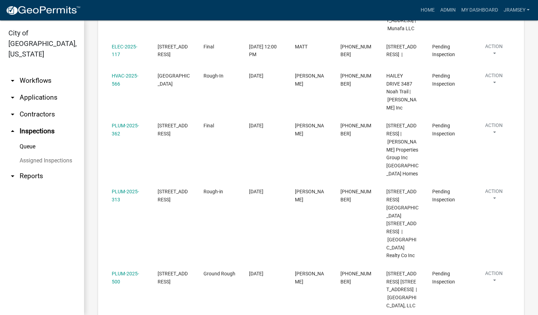
scroll to position [368, 0]
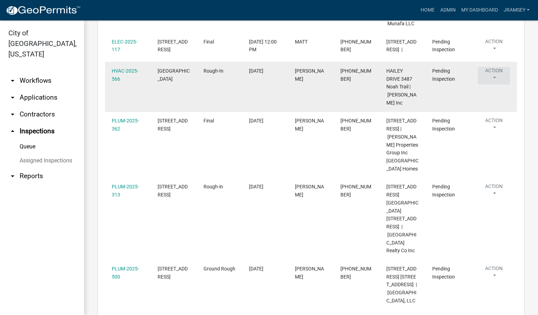
click at [494, 84] on button "Action" at bounding box center [494, 76] width 32 height 18
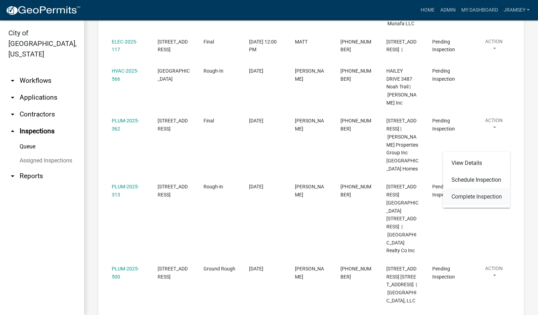
click at [478, 194] on link "Complete Inspection" at bounding box center [476, 196] width 67 height 17
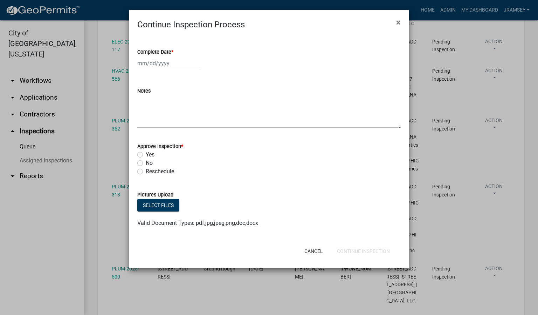
click at [146, 152] on label "Yes" at bounding box center [150, 154] width 9 height 8
click at [146, 152] on input "Yes" at bounding box center [148, 152] width 5 height 5
radio input "true"
click at [160, 64] on div at bounding box center [169, 63] width 64 height 14
select select "9"
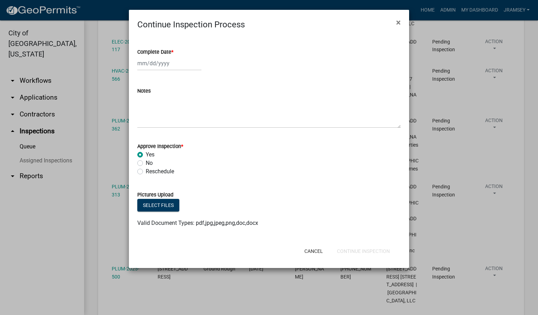
select select "2025"
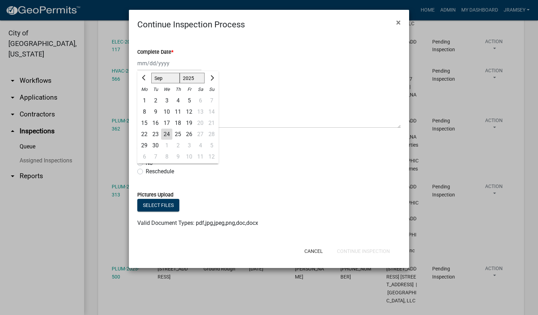
click at [168, 132] on div "24" at bounding box center [166, 134] width 11 height 11
type input "[DATE]"
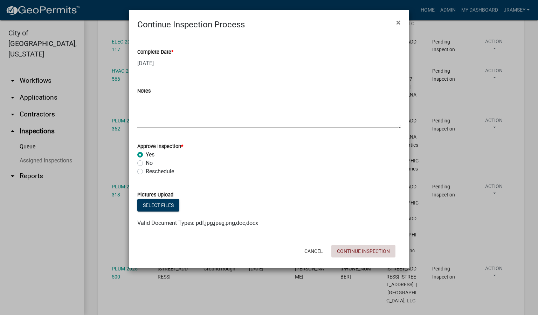
click at [346, 248] on button "Continue Inspection" at bounding box center [363, 251] width 64 height 13
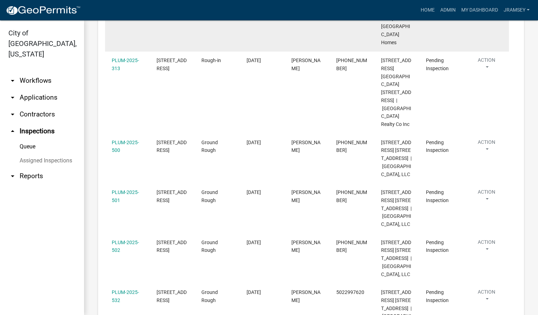
scroll to position [473, 0]
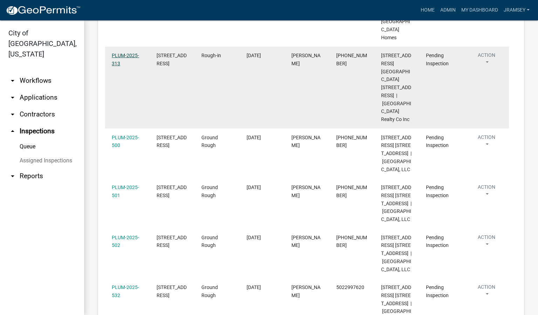
click at [128, 66] on link "PLUM-2025-313" at bounding box center [125, 60] width 27 height 14
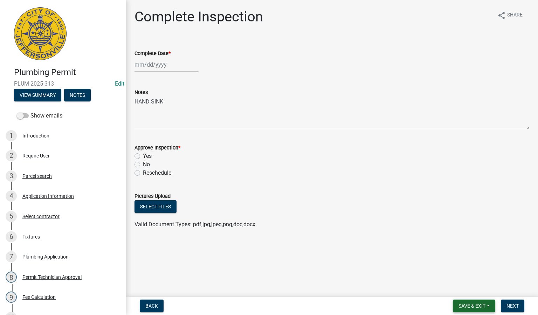
click at [467, 303] on span "Save & Exit" at bounding box center [472, 306] width 27 height 6
click at [461, 286] on button "Save & Exit" at bounding box center [467, 287] width 56 height 17
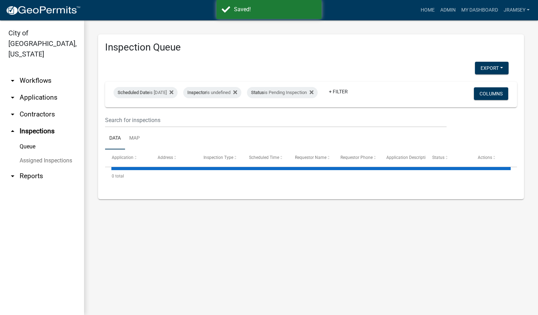
select select "2: 50"
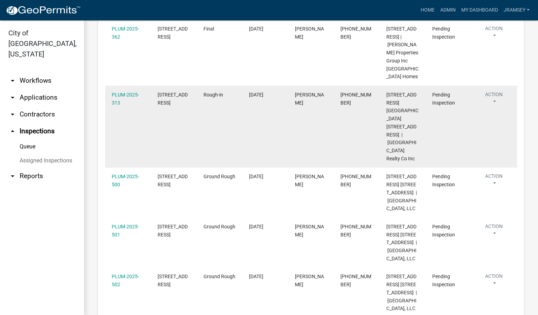
scroll to position [420, 0]
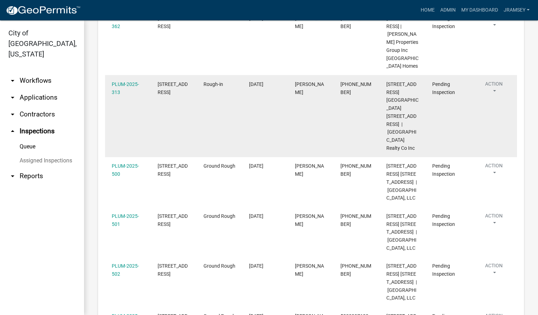
click at [493, 98] on button "Action" at bounding box center [494, 89] width 32 height 18
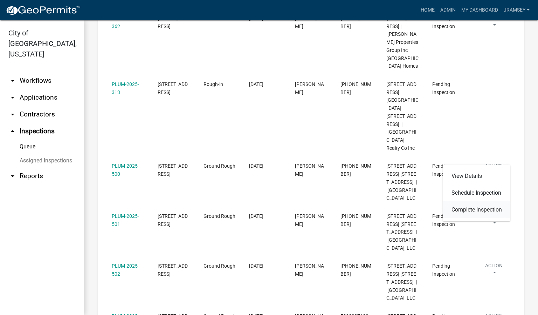
click at [480, 210] on link "Complete Inspection" at bounding box center [476, 209] width 67 height 17
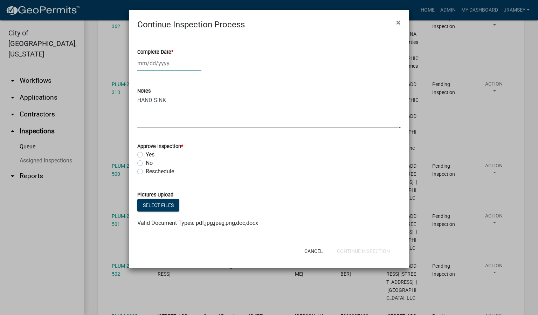
click at [156, 64] on div at bounding box center [169, 63] width 64 height 14
select select "9"
select select "2025"
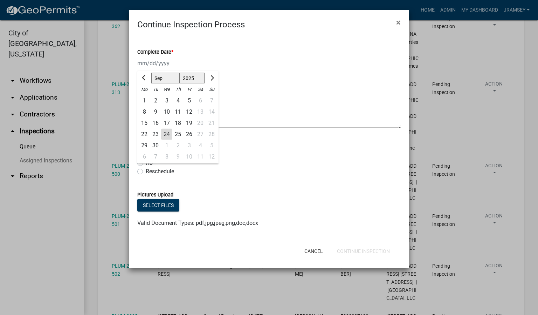
click at [169, 131] on div "24" at bounding box center [166, 134] width 11 height 11
type input "[DATE]"
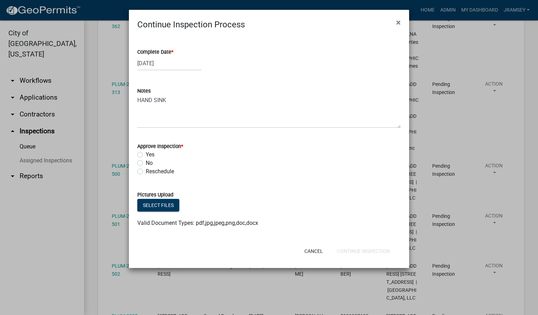
click at [146, 153] on label "Yes" at bounding box center [150, 154] width 9 height 8
click at [146, 153] on input "Yes" at bounding box center [148, 152] width 5 height 5
radio input "true"
click at [356, 247] on button "Continue Inspection" at bounding box center [363, 251] width 64 height 13
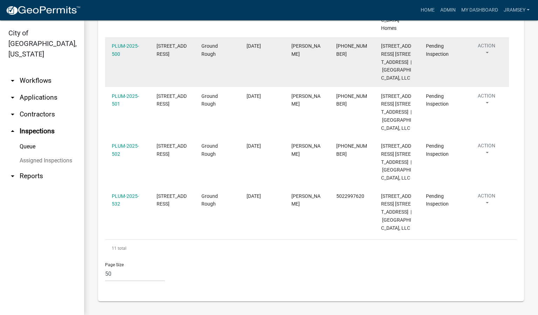
scroll to position [535, 0]
click at [123, 43] on link "PLUM-2025-500" at bounding box center [125, 50] width 27 height 14
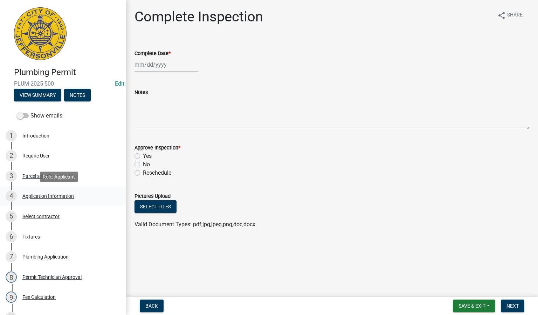
click at [41, 199] on div "4 Application Information" at bounding box center [60, 195] width 109 height 11
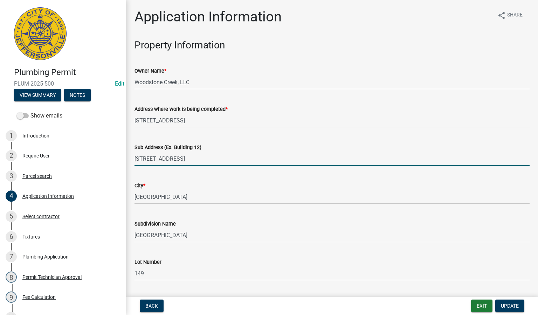
click at [193, 159] on input "[STREET_ADDRESS]" at bounding box center [332, 158] width 395 height 14
type input "[STREET_ADDRESS]"
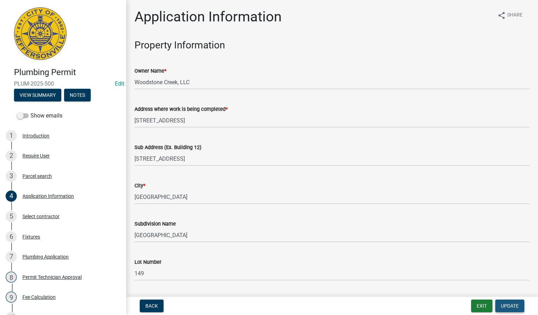
click at [512, 308] on span "Update" at bounding box center [510, 306] width 18 height 6
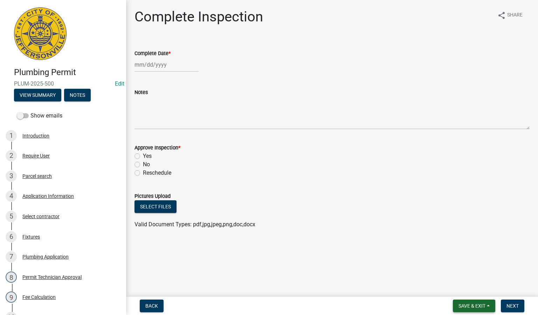
click at [461, 305] on span "Save & Exit" at bounding box center [472, 306] width 27 height 6
click at [459, 290] on button "Save & Exit" at bounding box center [467, 287] width 56 height 17
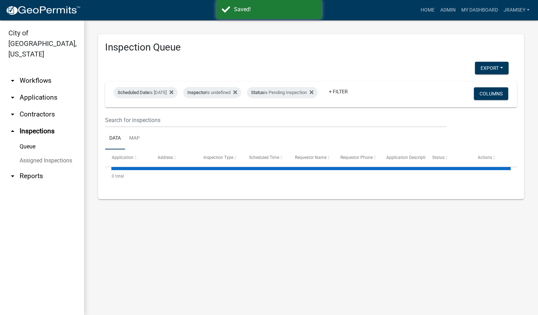
select select "2: 50"
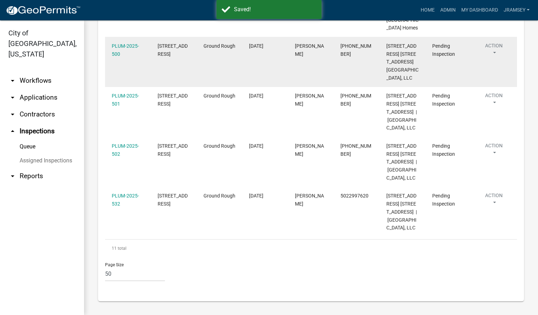
scroll to position [526, 0]
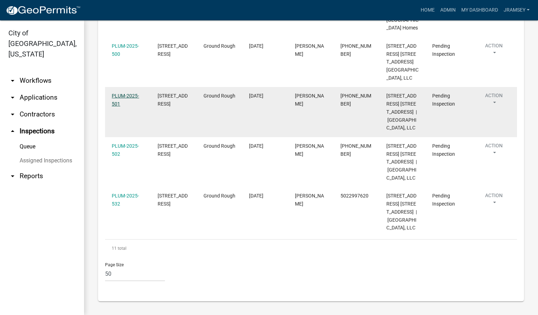
click at [127, 107] on link "PLUM-2025-501" at bounding box center [125, 100] width 27 height 14
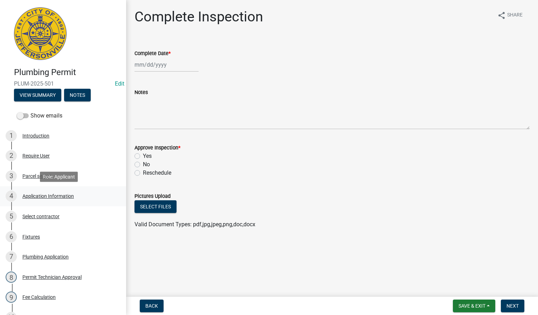
click at [57, 196] on div "Application Information" at bounding box center [48, 195] width 52 height 5
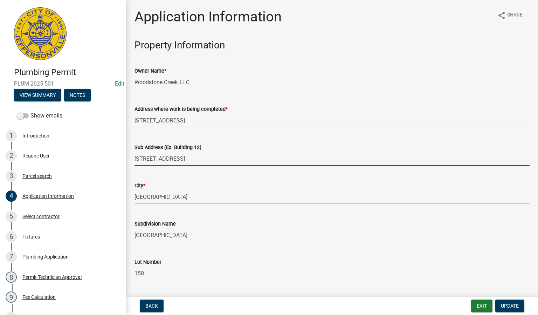
click at [191, 158] on input "[STREET_ADDRESS]" at bounding box center [332, 158] width 395 height 14
type input "[STREET_ADDRESS]"
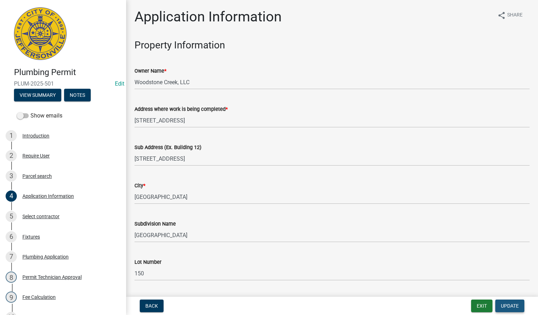
click at [512, 306] on span "Update" at bounding box center [510, 306] width 18 height 6
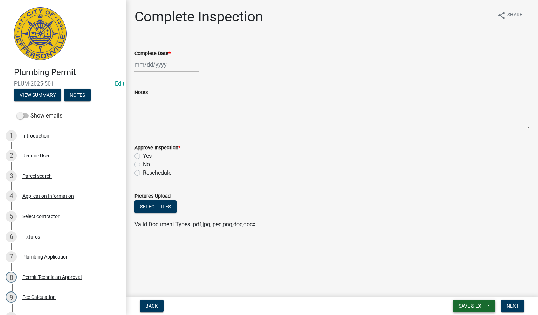
click at [468, 308] on button "Save & Exit" at bounding box center [474, 305] width 42 height 13
click at [464, 292] on button "Save & Exit" at bounding box center [467, 287] width 56 height 17
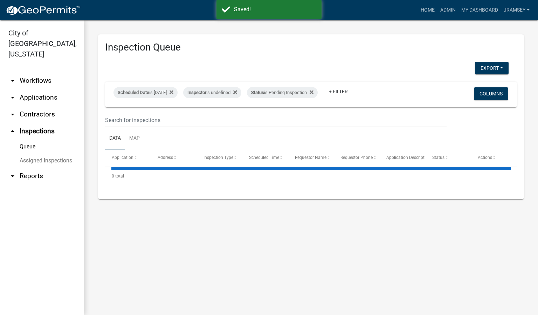
select select "2: 50"
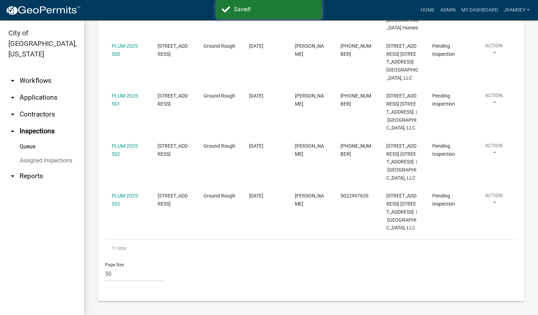
scroll to position [499, 0]
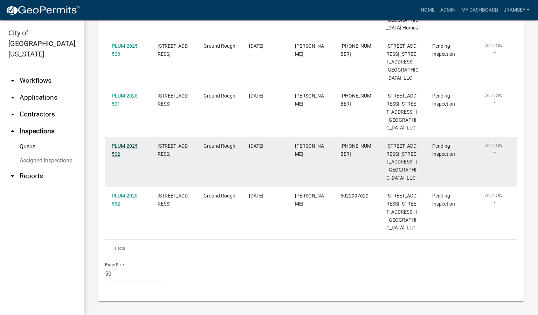
click at [130, 157] on link "PLUM-2025-502" at bounding box center [125, 150] width 27 height 14
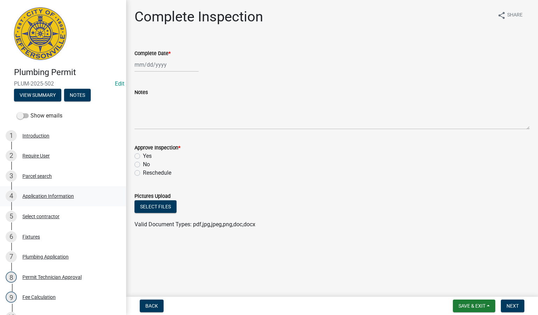
click at [55, 199] on div "4 Application Information" at bounding box center [60, 195] width 109 height 11
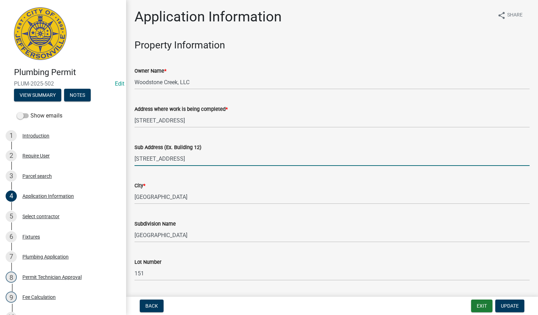
click at [196, 159] on input "[STREET_ADDRESS]" at bounding box center [332, 158] width 395 height 14
type input "[STREET_ADDRESS]"
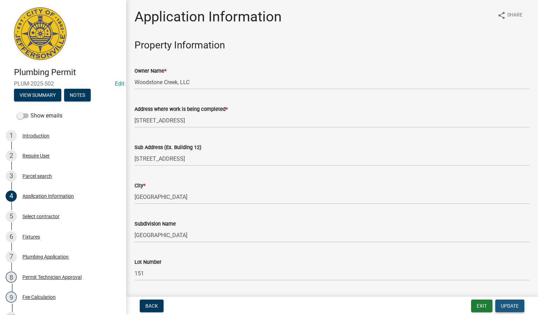
click at [504, 305] on span "Update" at bounding box center [510, 306] width 18 height 6
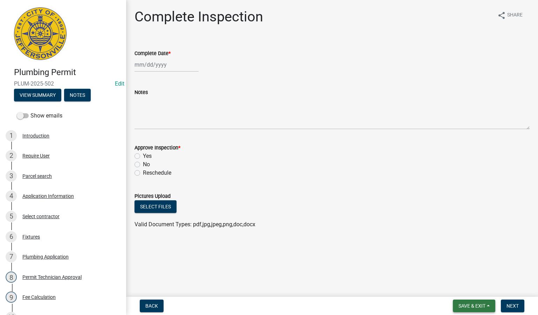
click at [465, 304] on span "Save & Exit" at bounding box center [472, 306] width 27 height 6
click at [462, 293] on button "Save & Exit" at bounding box center [467, 287] width 56 height 17
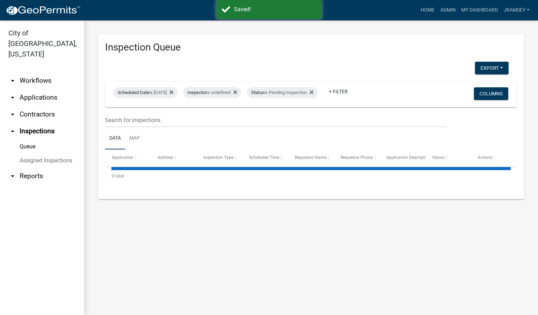
select select "2: 50"
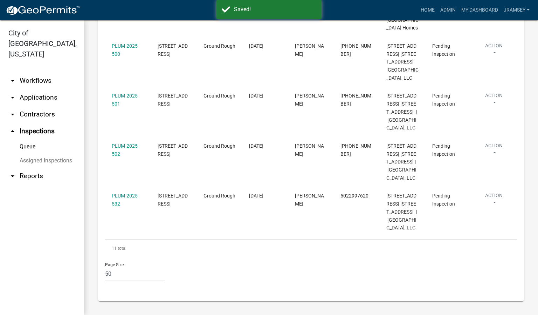
scroll to position [612, 0]
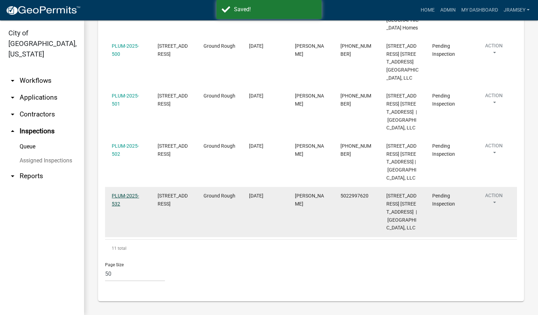
click at [124, 193] on link "PLUM-2025-532" at bounding box center [125, 200] width 27 height 14
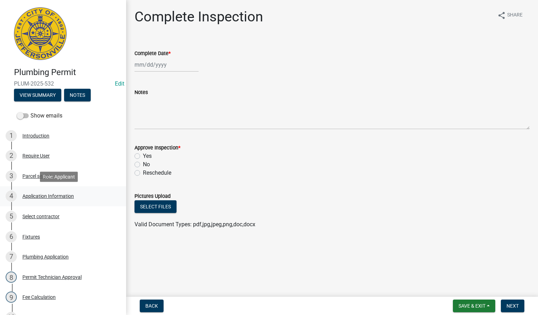
click at [48, 199] on div "4 Application Information" at bounding box center [60, 195] width 109 height 11
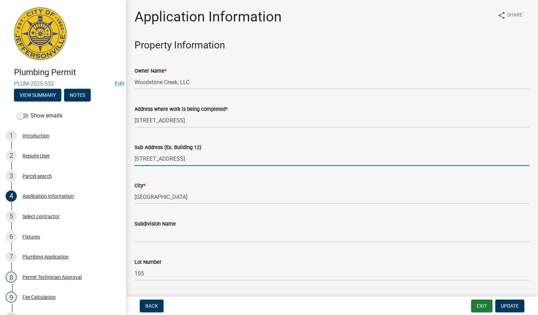
click at [201, 162] on input "[STREET_ADDRESS]" at bounding box center [332, 158] width 395 height 14
type input "[STREET_ADDRESS]"
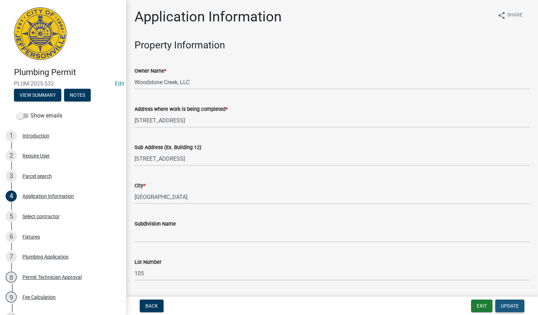
click at [513, 303] on span "Update" at bounding box center [510, 306] width 18 height 6
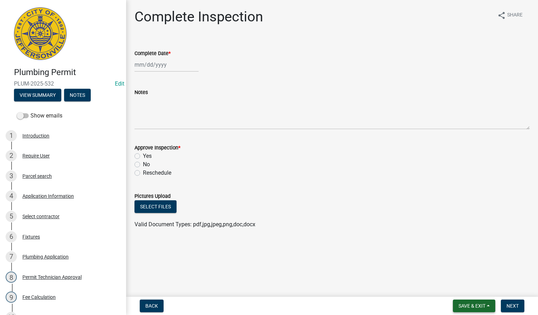
click at [461, 305] on span "Save & Exit" at bounding box center [472, 306] width 27 height 6
click at [454, 281] on button "Save & Exit" at bounding box center [467, 287] width 56 height 17
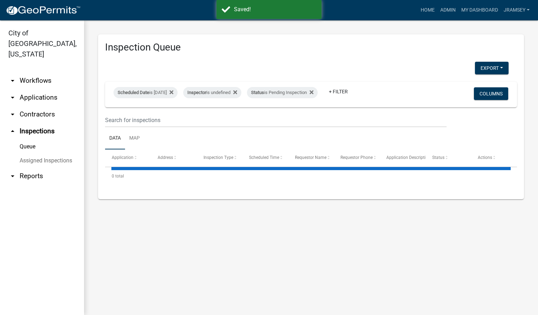
select select "2: 50"
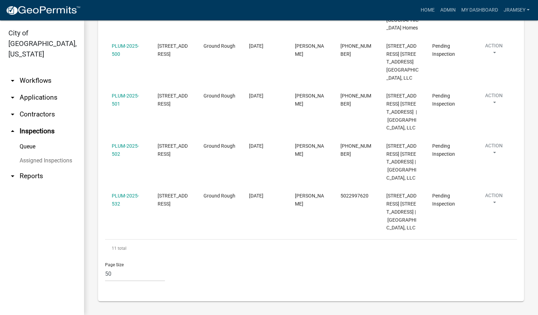
scroll to position [526, 0]
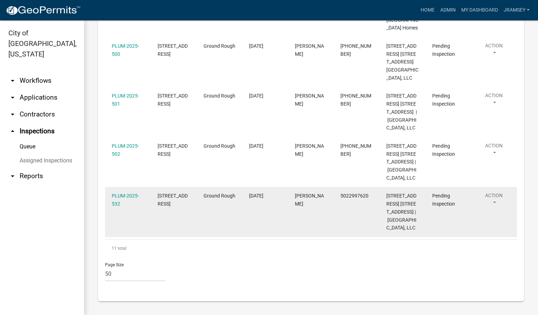
click at [494, 209] on button "Action" at bounding box center [494, 201] width 32 height 18
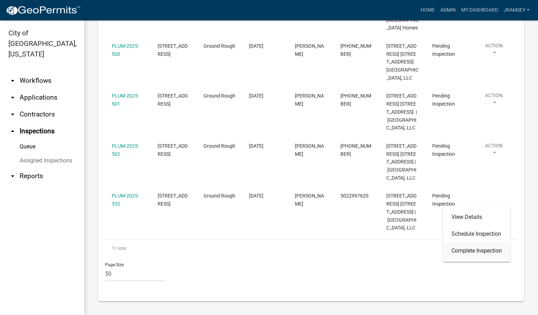
click at [466, 252] on link "Complete Inspection" at bounding box center [476, 250] width 67 height 17
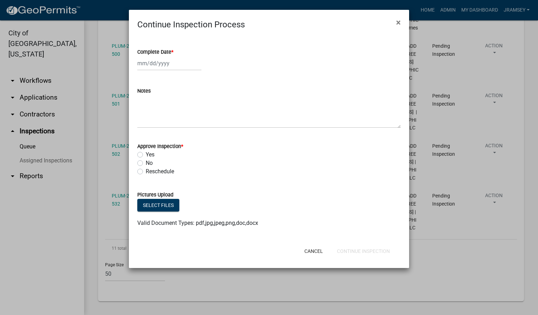
click at [150, 67] on div at bounding box center [169, 63] width 64 height 14
select select "9"
select select "2025"
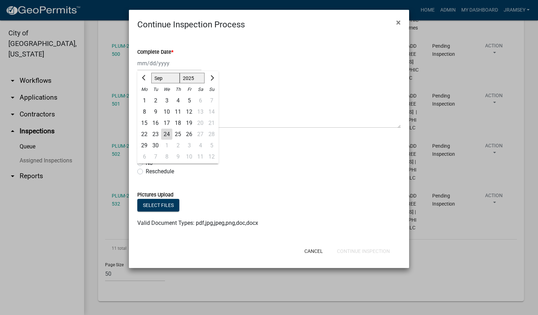
click at [170, 135] on div "24" at bounding box center [166, 134] width 11 height 11
type input "[DATE]"
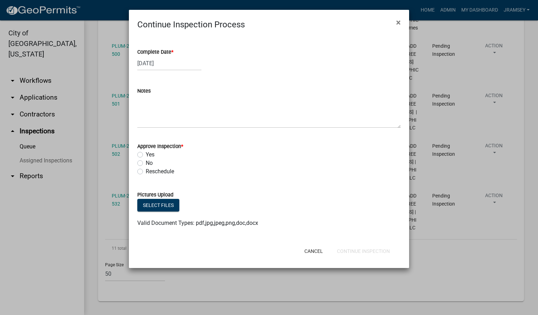
click at [146, 156] on label "Yes" at bounding box center [150, 154] width 9 height 8
click at [146, 155] on input "Yes" at bounding box center [148, 152] width 5 height 5
radio input "true"
click at [366, 253] on button "Continue Inspection" at bounding box center [363, 251] width 64 height 13
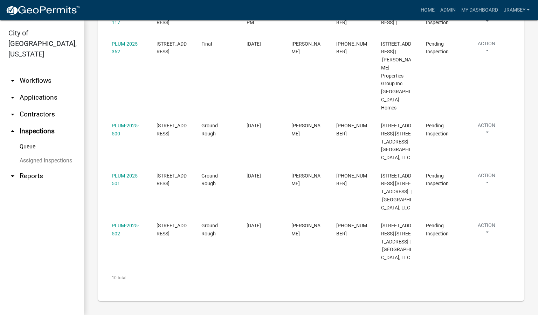
scroll to position [516, 0]
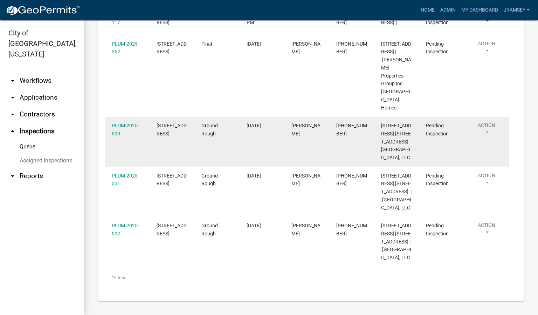
click at [486, 122] on button "Action" at bounding box center [487, 131] width 32 height 18
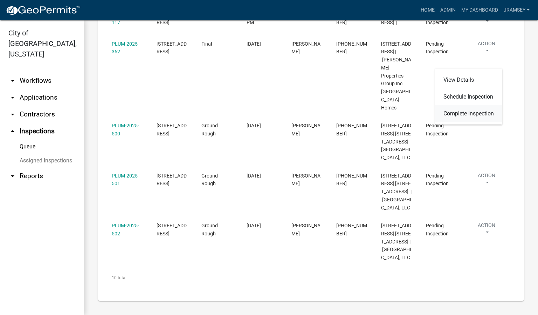
click at [476, 111] on link "Complete Inspection" at bounding box center [468, 113] width 67 height 17
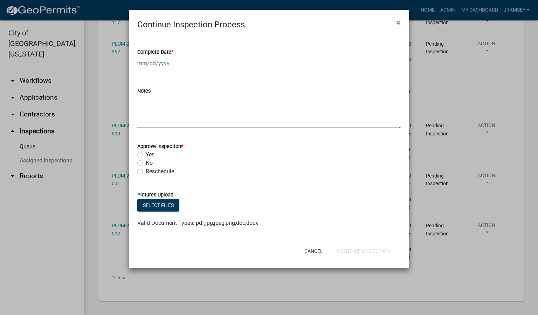
select select "9"
select select "2025"
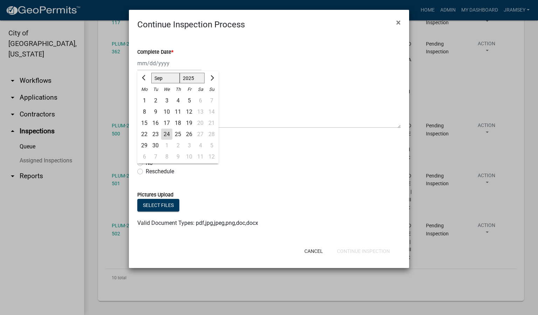
click at [165, 63] on div "[PERSON_NAME] Feb Mar Apr [PERSON_NAME][DATE] Oct Nov [DATE] 1526 1527 1528 152…" at bounding box center [169, 63] width 64 height 14
click at [164, 135] on div "24" at bounding box center [166, 134] width 11 height 11
type input "[DATE]"
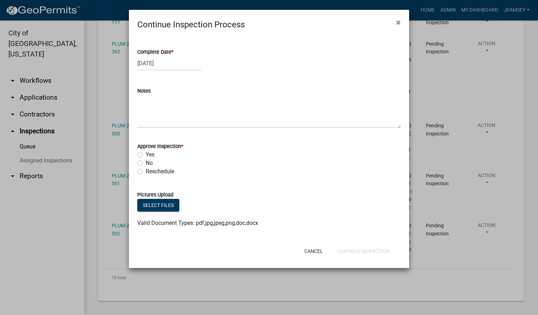
click at [146, 154] on label "Yes" at bounding box center [150, 154] width 9 height 8
click at [146, 154] on input "Yes" at bounding box center [148, 152] width 5 height 5
radio input "true"
click at [343, 248] on button "Continue Inspection" at bounding box center [363, 251] width 64 height 13
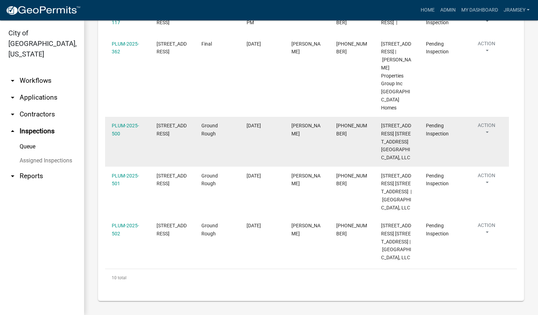
scroll to position [509, 0]
click at [481, 122] on button "Action" at bounding box center [487, 131] width 32 height 18
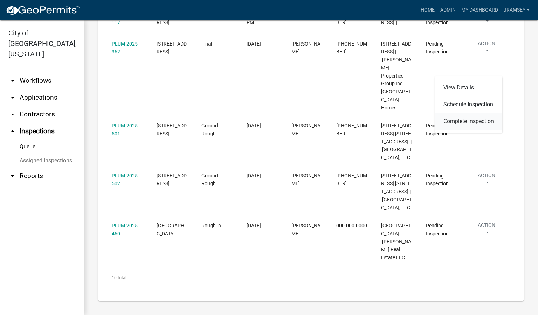
click at [450, 121] on link "Complete Inspection" at bounding box center [468, 121] width 67 height 17
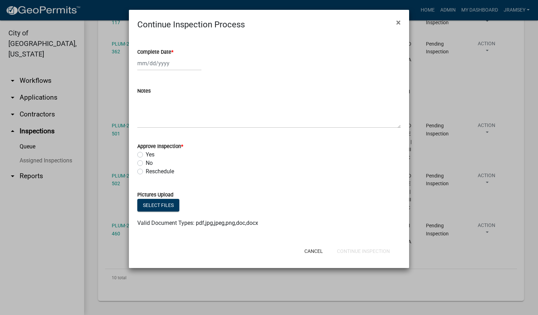
click at [150, 66] on div at bounding box center [169, 63] width 64 height 14
select select "9"
select select "2025"
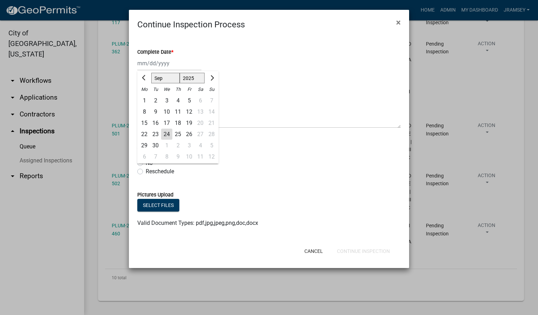
click at [165, 132] on div "24" at bounding box center [166, 134] width 11 height 11
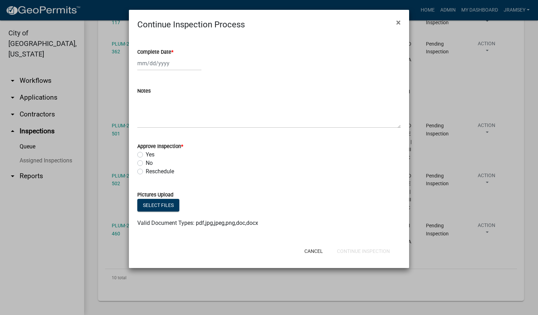
type input "[DATE]"
click at [146, 153] on label "Yes" at bounding box center [150, 154] width 9 height 8
click at [146, 153] on input "Yes" at bounding box center [148, 152] width 5 height 5
radio input "true"
click at [359, 248] on button "Continue Inspection" at bounding box center [363, 251] width 64 height 13
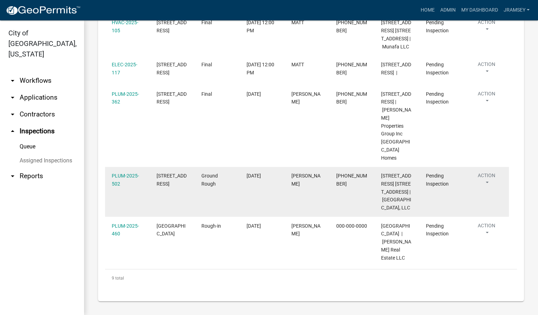
scroll to position [435, 0]
click at [482, 172] on button "Action" at bounding box center [487, 181] width 32 height 18
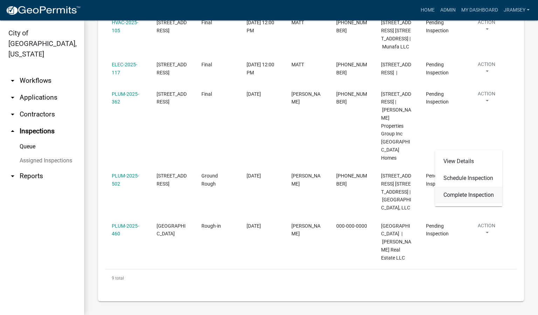
click at [456, 192] on link "Complete Inspection" at bounding box center [468, 194] width 67 height 17
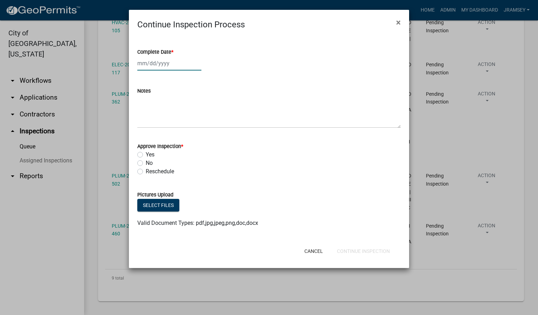
click at [162, 68] on div at bounding box center [169, 63] width 64 height 14
select select "9"
select select "2025"
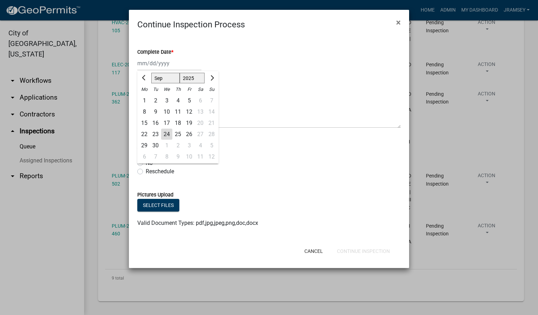
click at [166, 130] on div "24" at bounding box center [166, 134] width 11 height 11
type input "[DATE]"
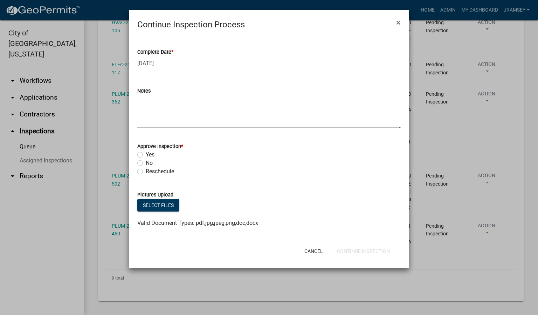
click at [146, 153] on label "Yes" at bounding box center [150, 154] width 9 height 8
click at [146, 153] on input "Yes" at bounding box center [148, 152] width 5 height 5
radio input "true"
click at [352, 249] on button "Continue Inspection" at bounding box center [363, 251] width 64 height 13
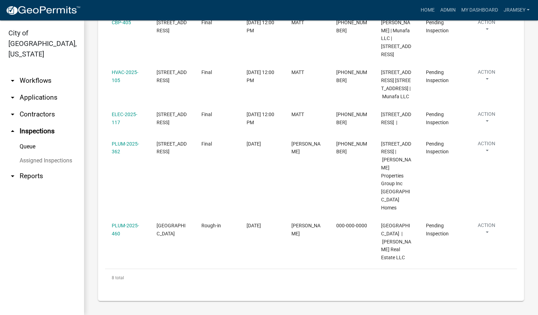
scroll to position [361, 0]
